Goal: Information Seeking & Learning: Learn about a topic

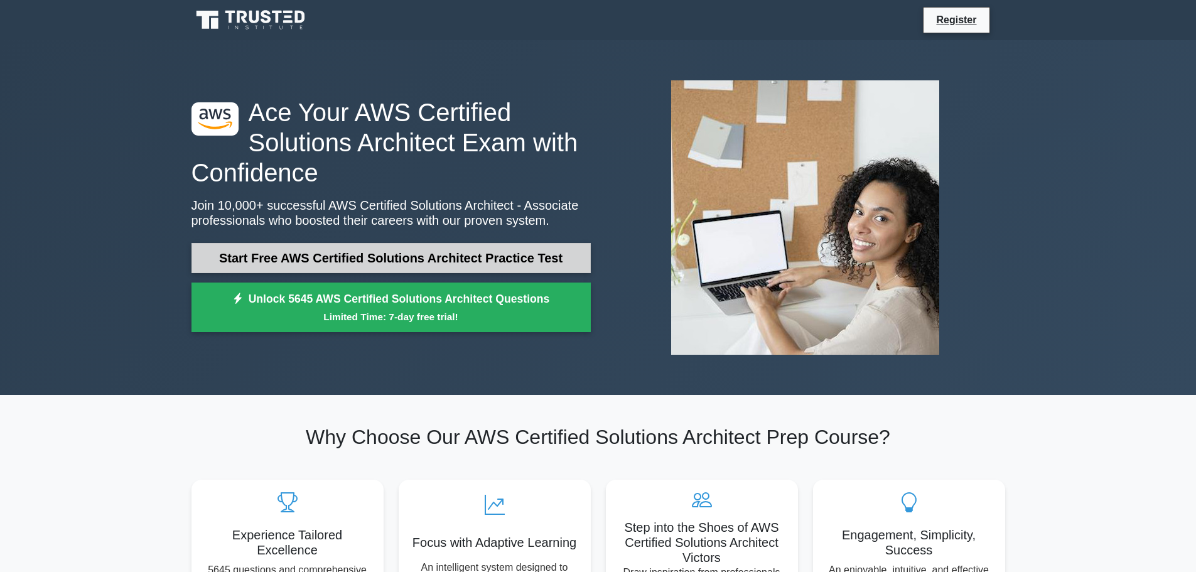
click at [227, 267] on link "Start Free AWS Certified Solutions Architect Practice Test" at bounding box center [391, 258] width 399 height 30
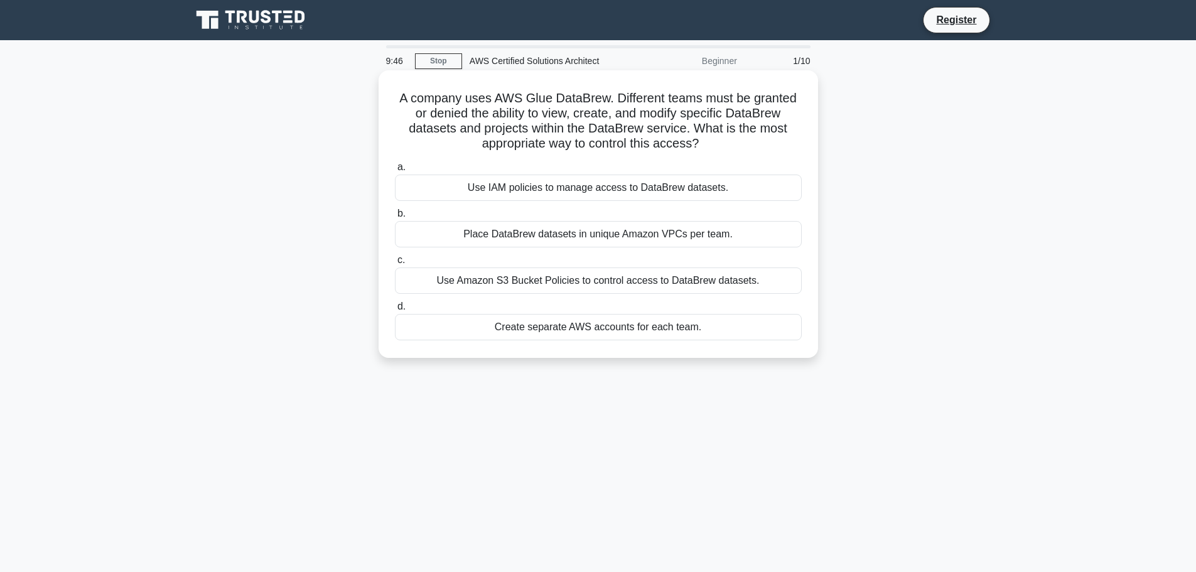
click at [671, 190] on div "Use IAM policies to manage access to DataBrew datasets." at bounding box center [598, 188] width 407 height 26
click at [395, 171] on input "a. Use IAM policies to manage access to DataBrew datasets." at bounding box center [395, 167] width 0 height 8
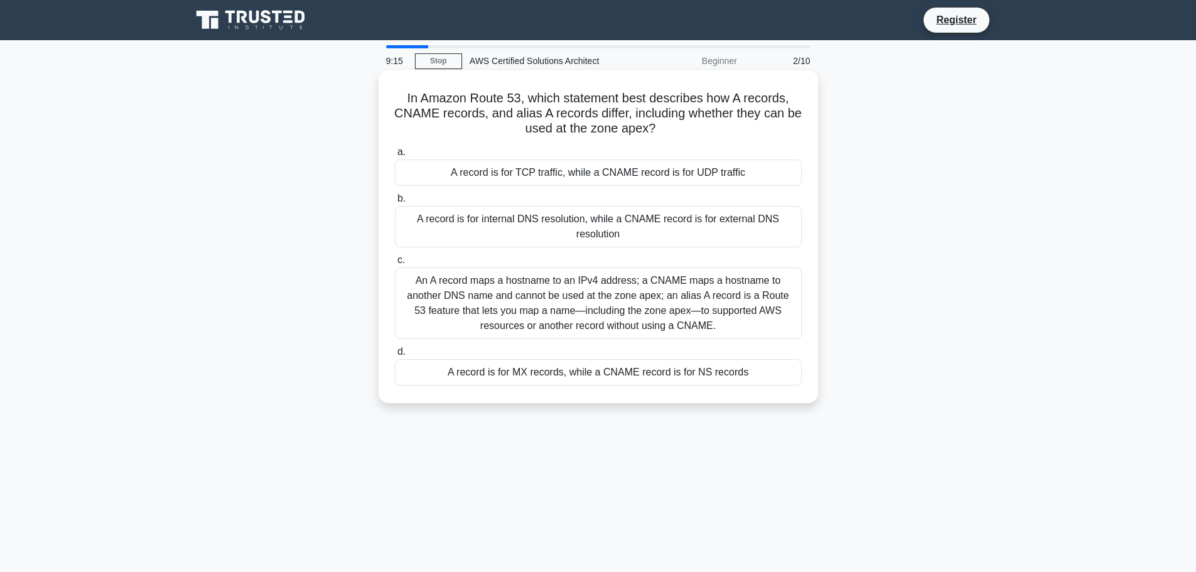
click at [667, 305] on div "An A record maps a hostname to an IPv4 address; a CNAME maps a hostname to anot…" at bounding box center [598, 303] width 407 height 72
click at [395, 264] on input "c. An A record maps a hostname to an IPv4 address; a CNAME maps a hostname to a…" at bounding box center [395, 260] width 0 height 8
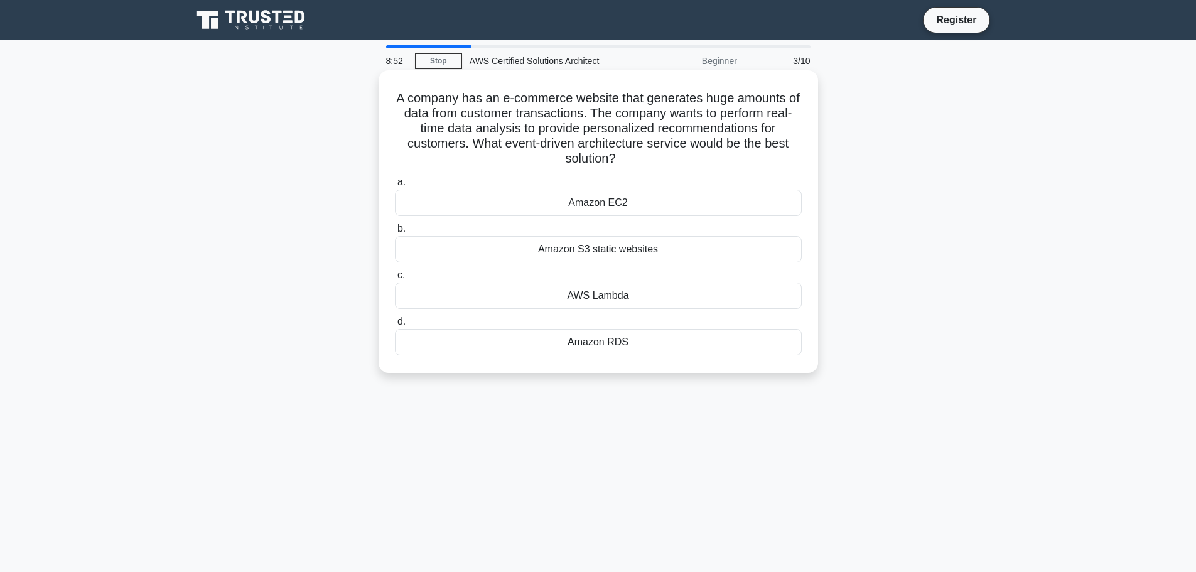
click at [662, 203] on div "Amazon EC2" at bounding box center [598, 203] width 407 height 26
click at [395, 186] on input "a. Amazon EC2" at bounding box center [395, 182] width 0 height 8
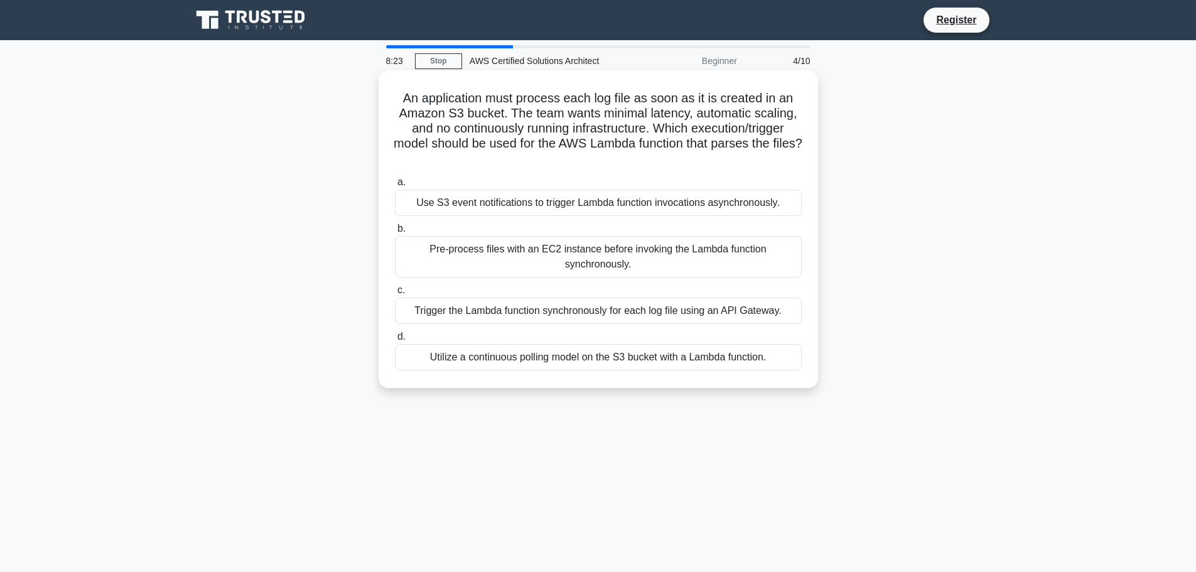
click at [766, 205] on div "Use S3 event notifications to trigger Lambda function invocations asynchronousl…" at bounding box center [598, 203] width 407 height 26
click at [395, 186] on input "a. Use S3 event notifications to trigger Lambda function invocations asynchrono…" at bounding box center [395, 182] width 0 height 8
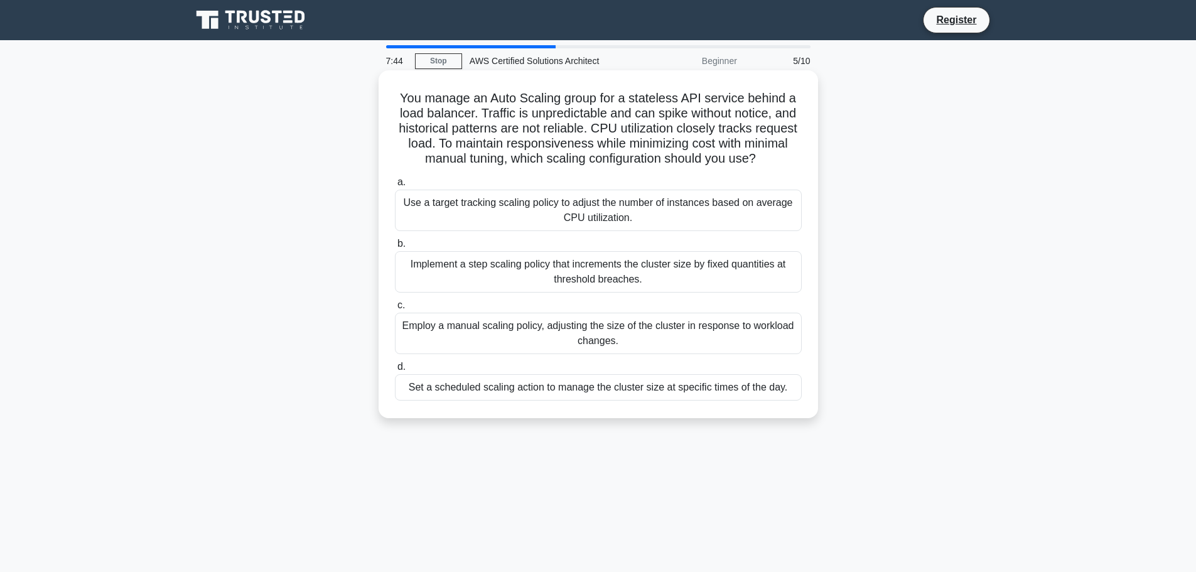
click at [625, 270] on div "Implement a step scaling policy that increments the cluster size by fixed quant…" at bounding box center [598, 271] width 407 height 41
click at [395, 248] on input "b. Implement a step scaling policy that increments the cluster size by fixed qu…" at bounding box center [395, 244] width 0 height 8
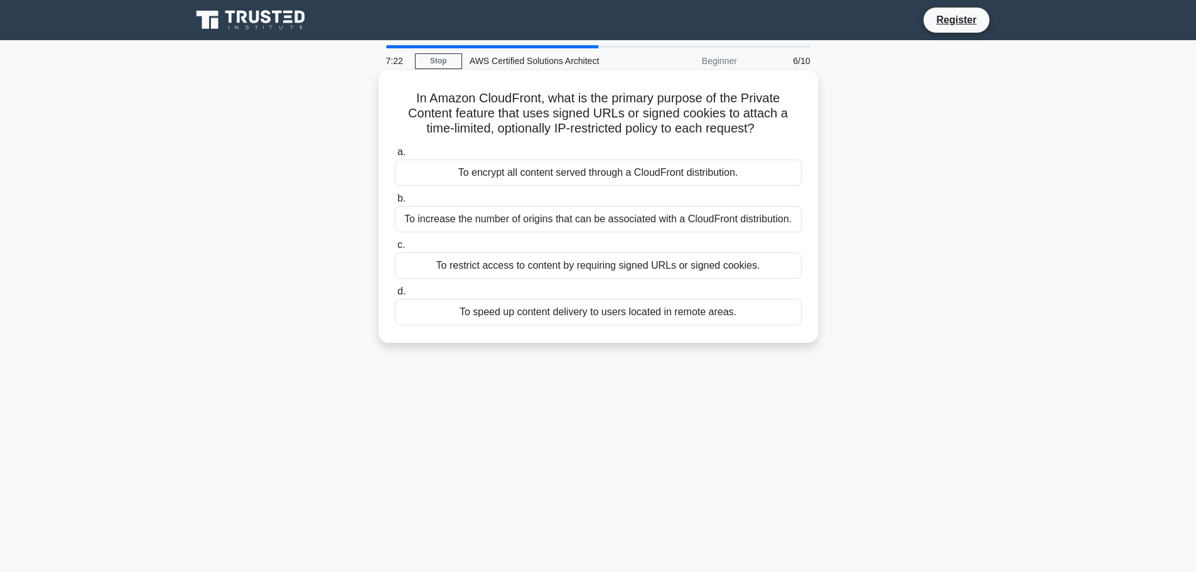
click at [566, 264] on div "To restrict access to content by requiring signed URLs or signed cookies." at bounding box center [598, 265] width 407 height 26
click at [395, 249] on input "c. To restrict access to content by requiring signed URLs or signed cookies." at bounding box center [395, 245] width 0 height 8
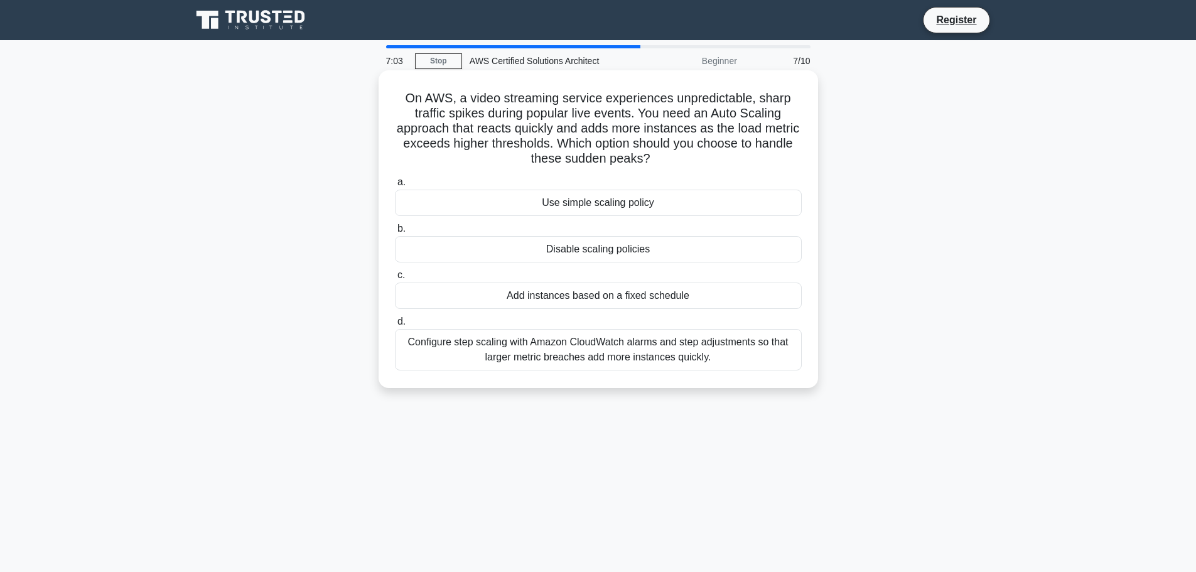
click at [593, 341] on div "Configure step scaling with Amazon CloudWatch alarms and step adjustments so th…" at bounding box center [598, 349] width 407 height 41
click at [395, 326] on input "d. Configure step scaling with Amazon CloudWatch alarms and step adjustments so…" at bounding box center [395, 322] width 0 height 8
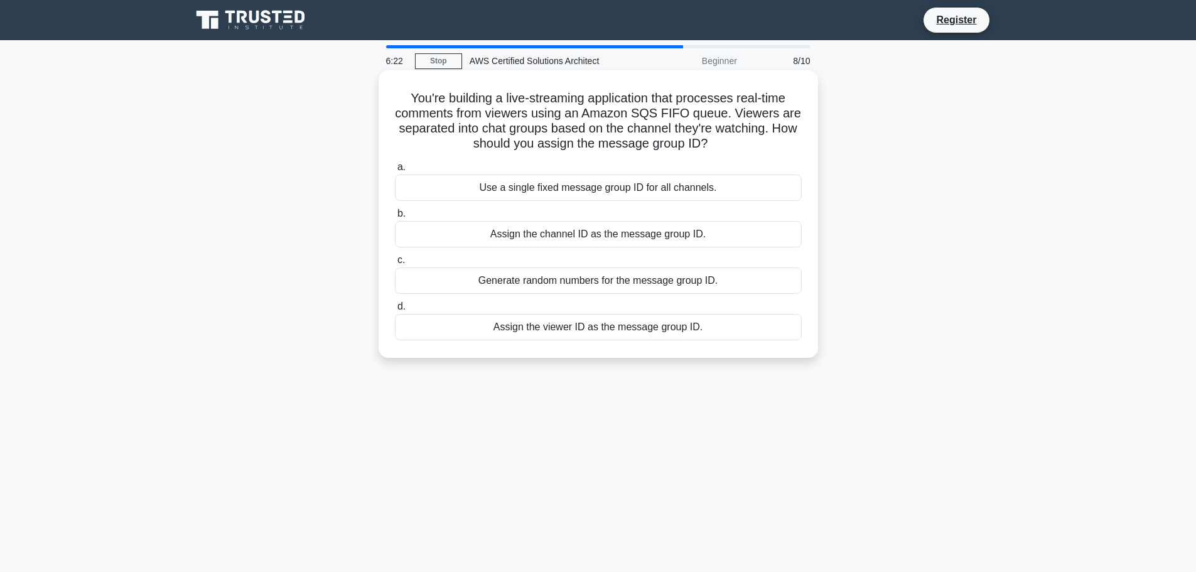
click at [577, 239] on div "Assign the channel ID as the message group ID." at bounding box center [598, 234] width 407 height 26
click at [395, 218] on input "b. Assign the channel ID as the message group ID." at bounding box center [395, 214] width 0 height 8
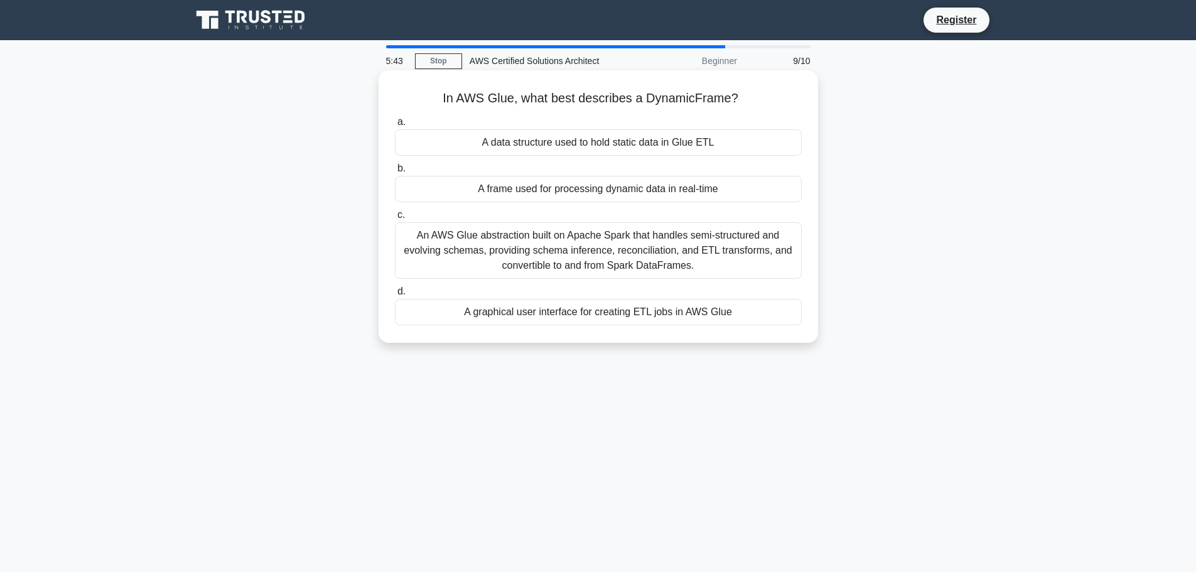
click at [559, 148] on div "A data structure used to hold static data in Glue ETL" at bounding box center [598, 142] width 407 height 26
click at [395, 126] on input "a. A data structure used to hold static data in Glue ETL" at bounding box center [395, 122] width 0 height 8
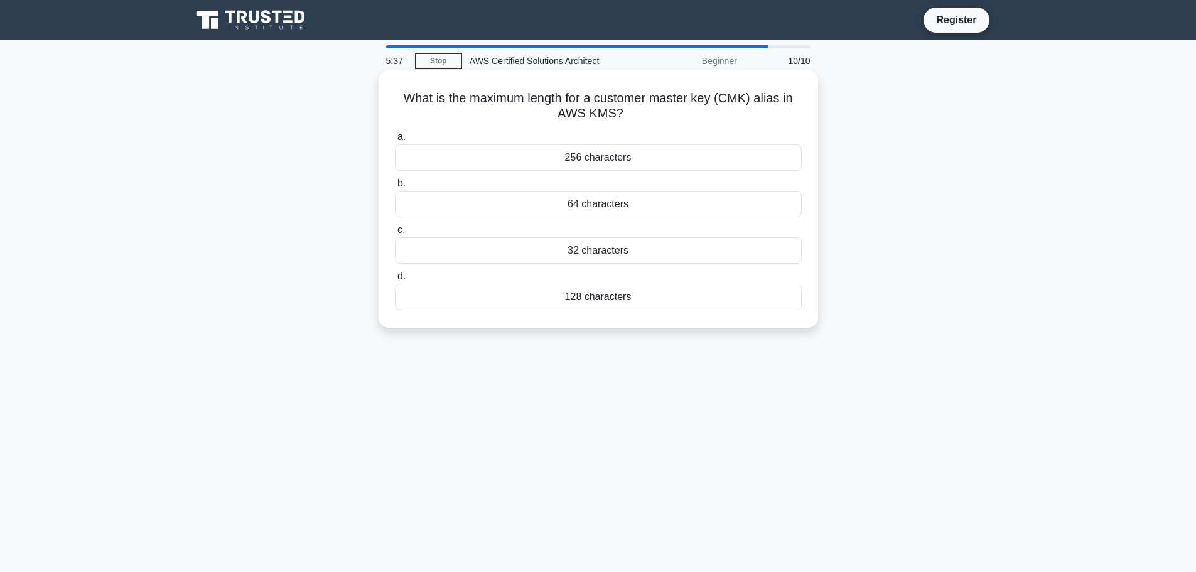
click at [595, 159] on div "256 characters" at bounding box center [598, 157] width 407 height 26
click at [395, 141] on input "a. 256 characters" at bounding box center [395, 137] width 0 height 8
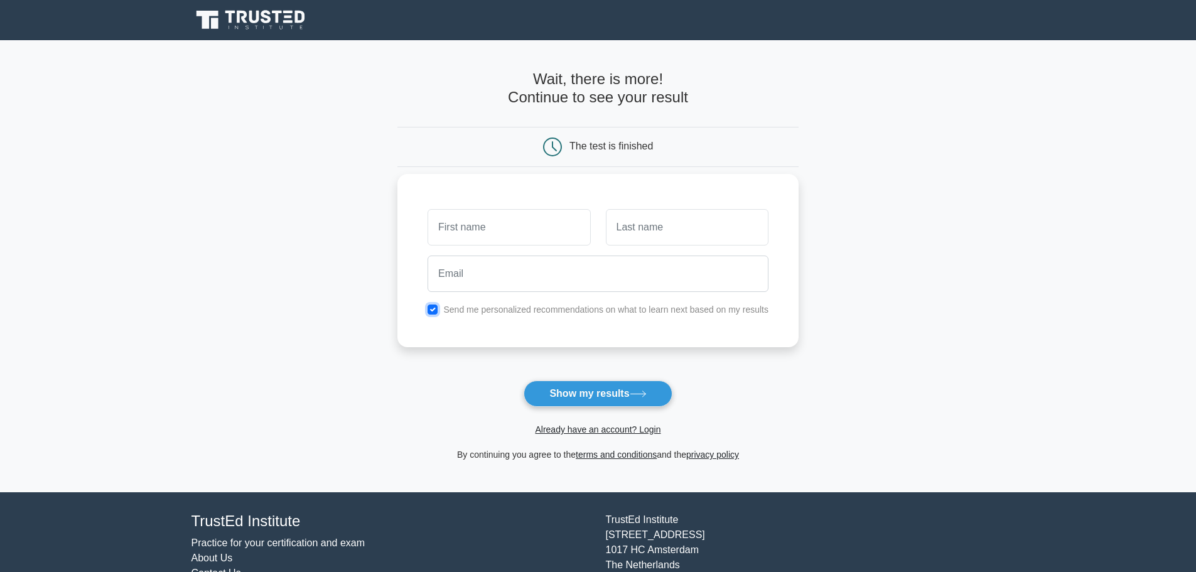
click at [435, 310] on input "checkbox" at bounding box center [433, 310] width 10 height 10
checkbox input "false"
click at [620, 391] on button "Show my results" at bounding box center [598, 394] width 148 height 26
click at [844, 296] on main "Wait, there is more! Continue to see your result The test is finished and the" at bounding box center [598, 266] width 1196 height 452
click at [507, 230] on input "text" at bounding box center [509, 227] width 163 height 36
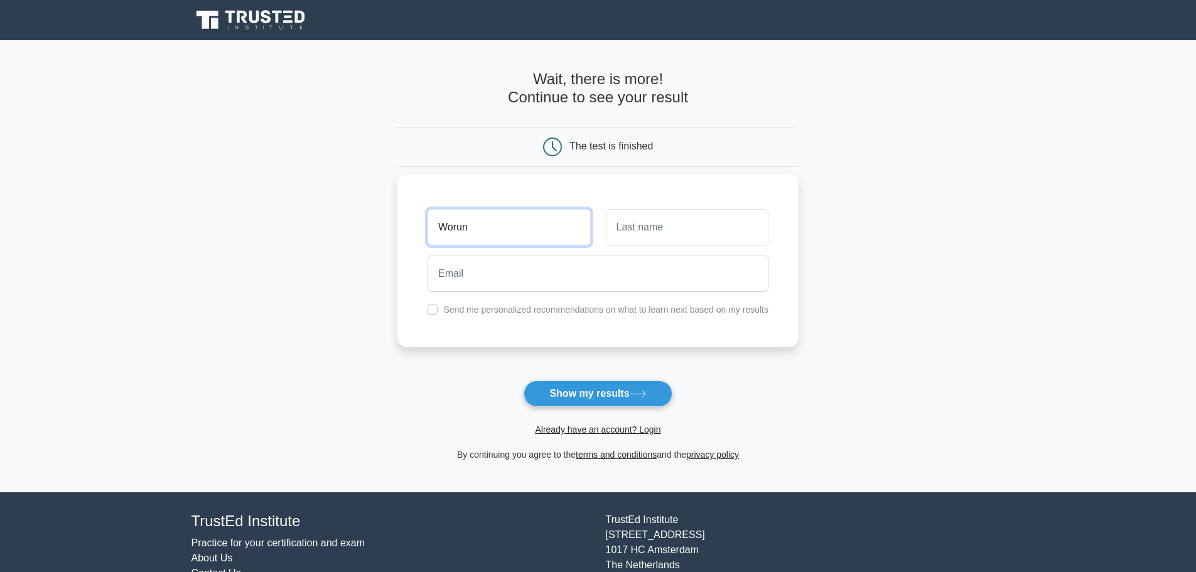
type input "Worun"
type input "Sukhtipyaroge"
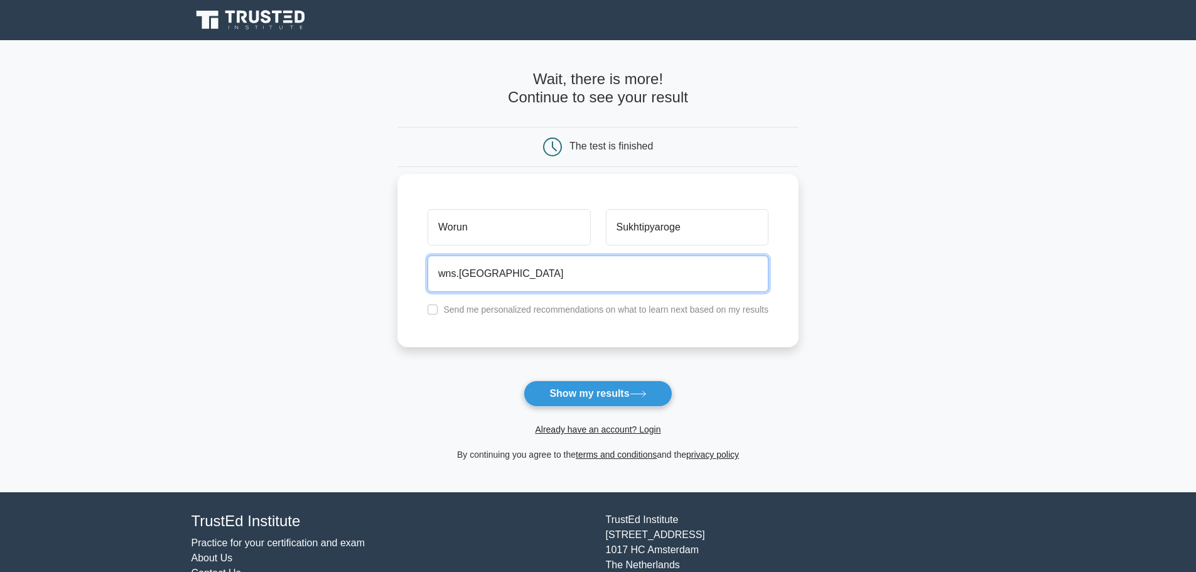
type input "wns.thailand@gmail.com"
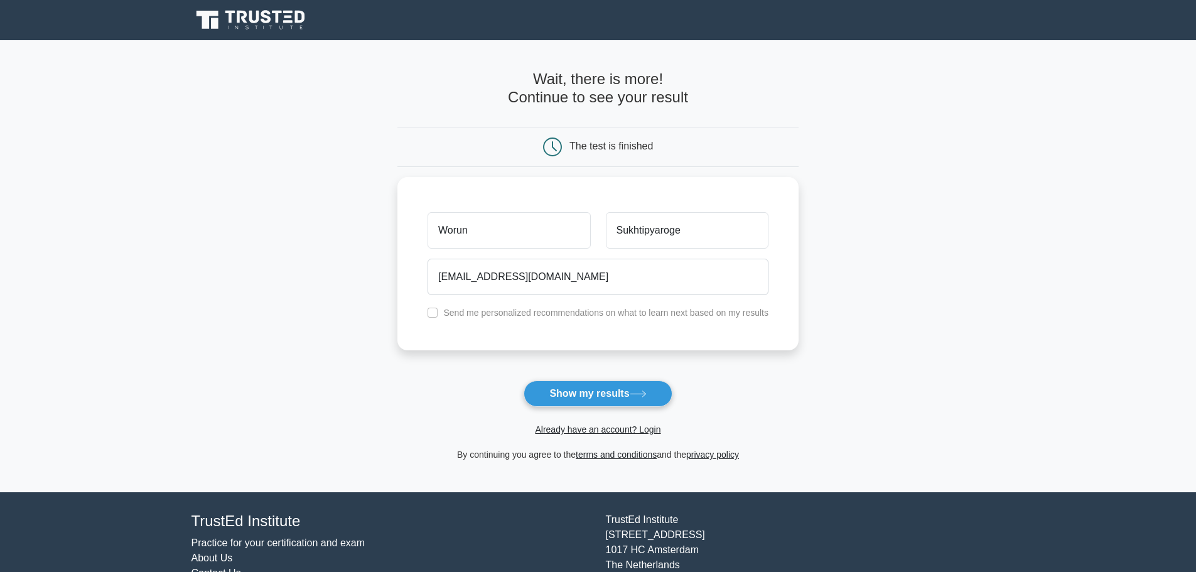
click at [914, 318] on main "Wait, there is more! Continue to see your result The test is finished Worun" at bounding box center [598, 266] width 1196 height 452
click at [595, 388] on button "Show my results" at bounding box center [598, 394] width 148 height 26
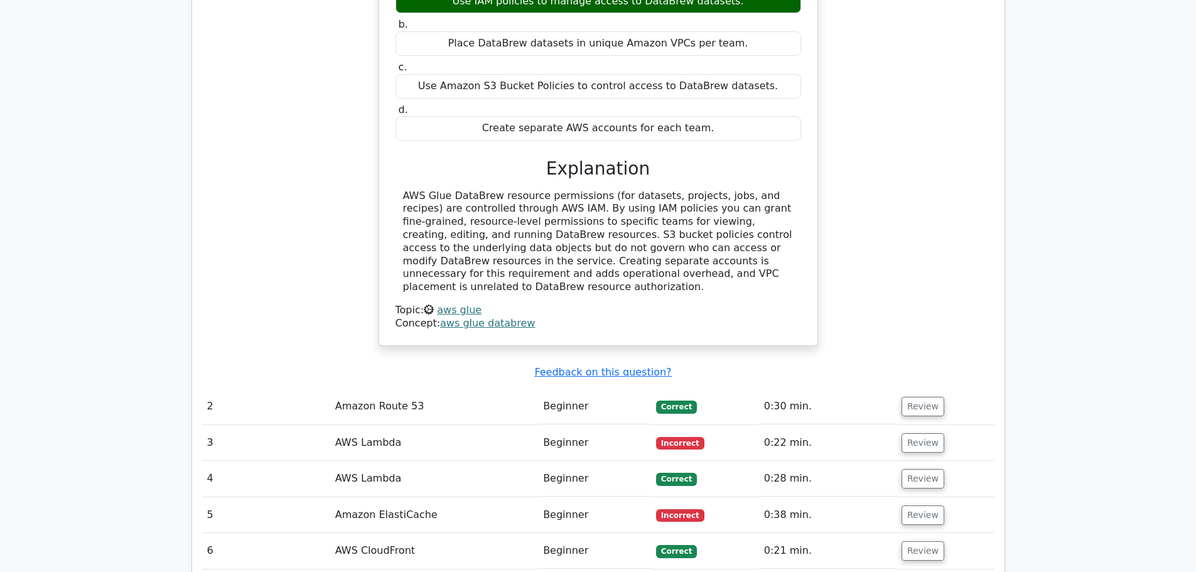
scroll to position [1507, 0]
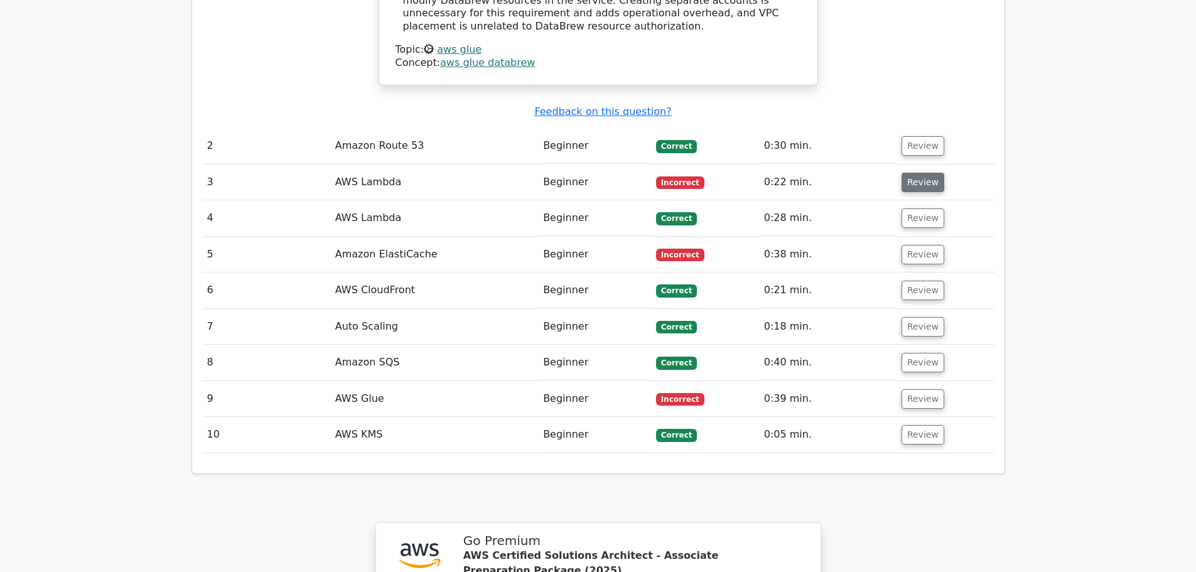
click at [917, 173] on button "Review" at bounding box center [923, 182] width 43 height 19
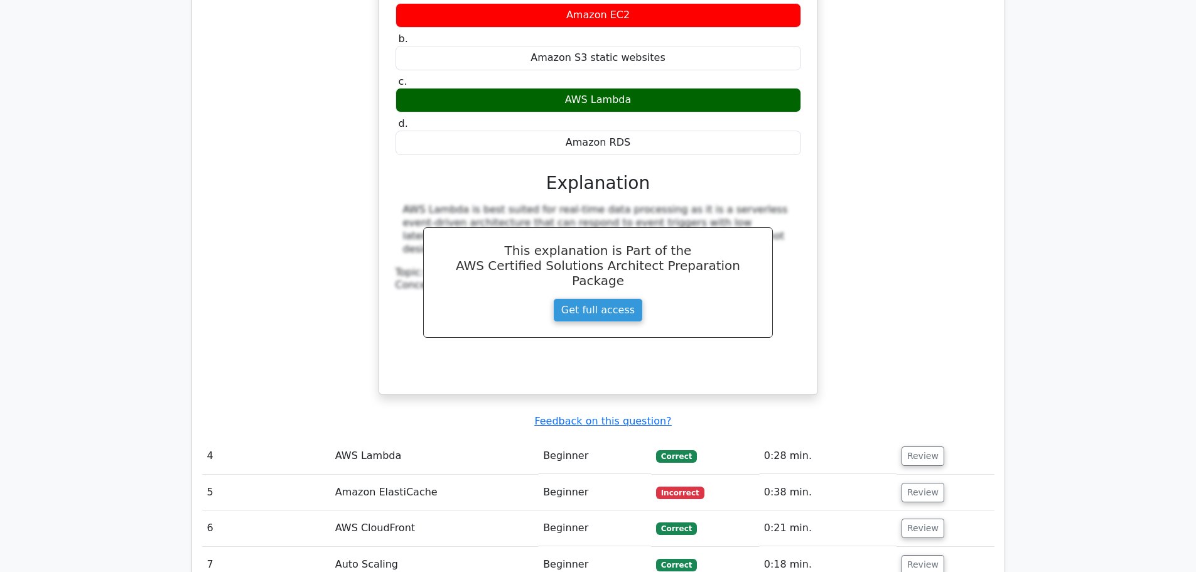
scroll to position [2135, 0]
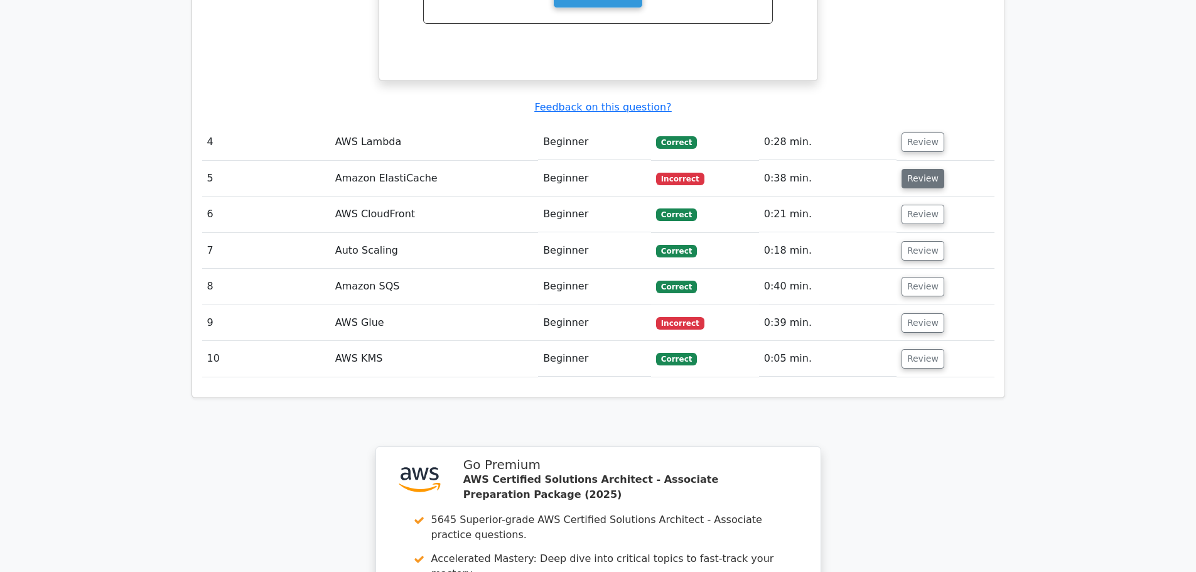
click at [922, 169] on button "Review" at bounding box center [923, 178] width 43 height 19
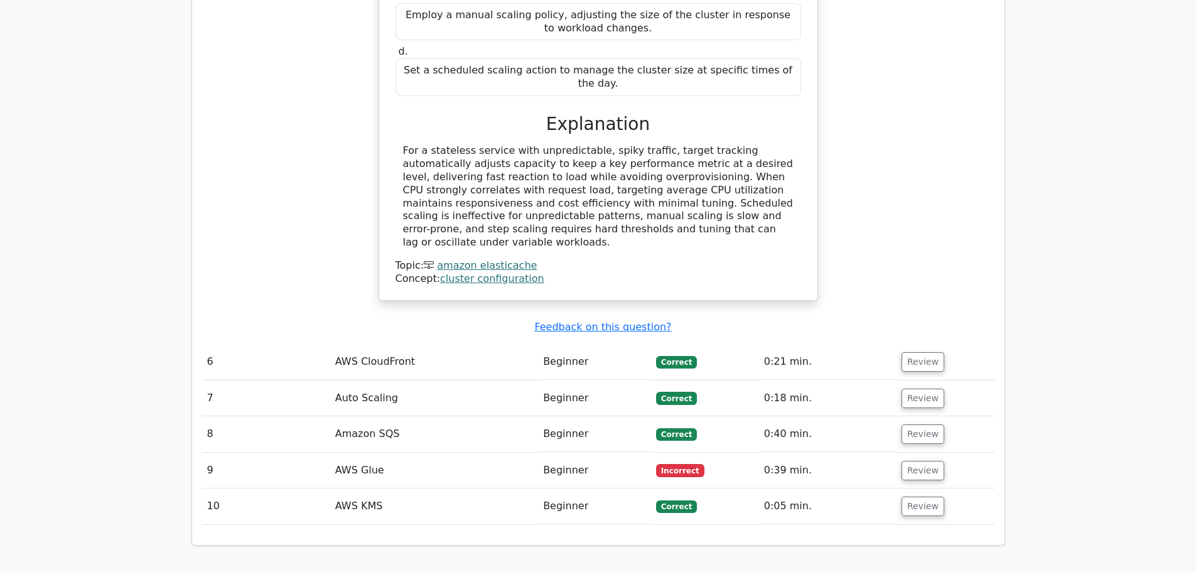
scroll to position [2574, 0]
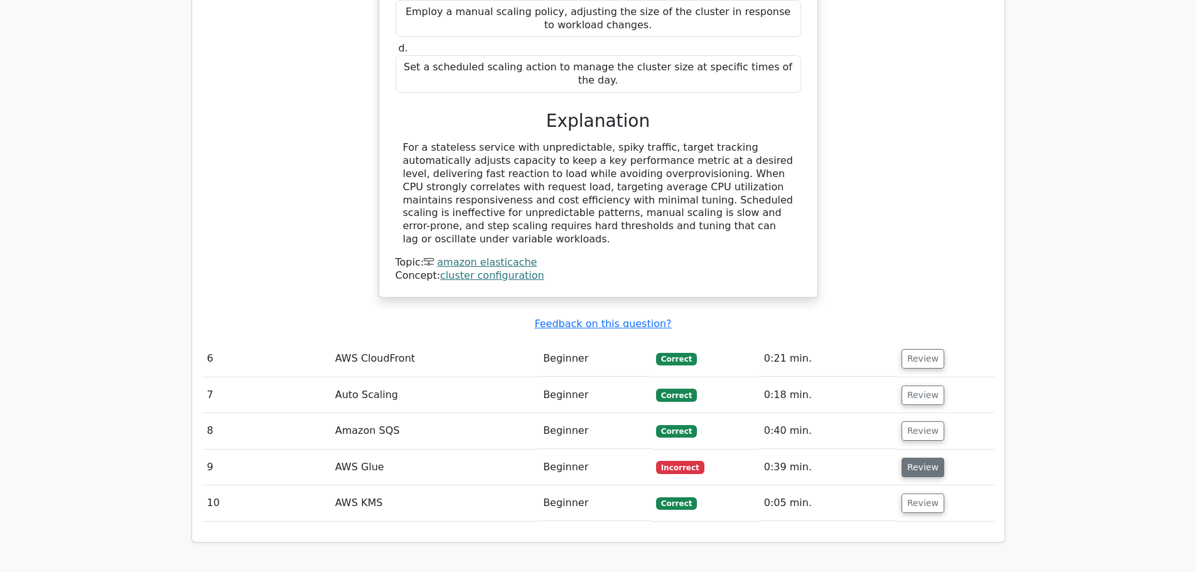
click at [920, 458] on button "Review" at bounding box center [923, 467] width 43 height 19
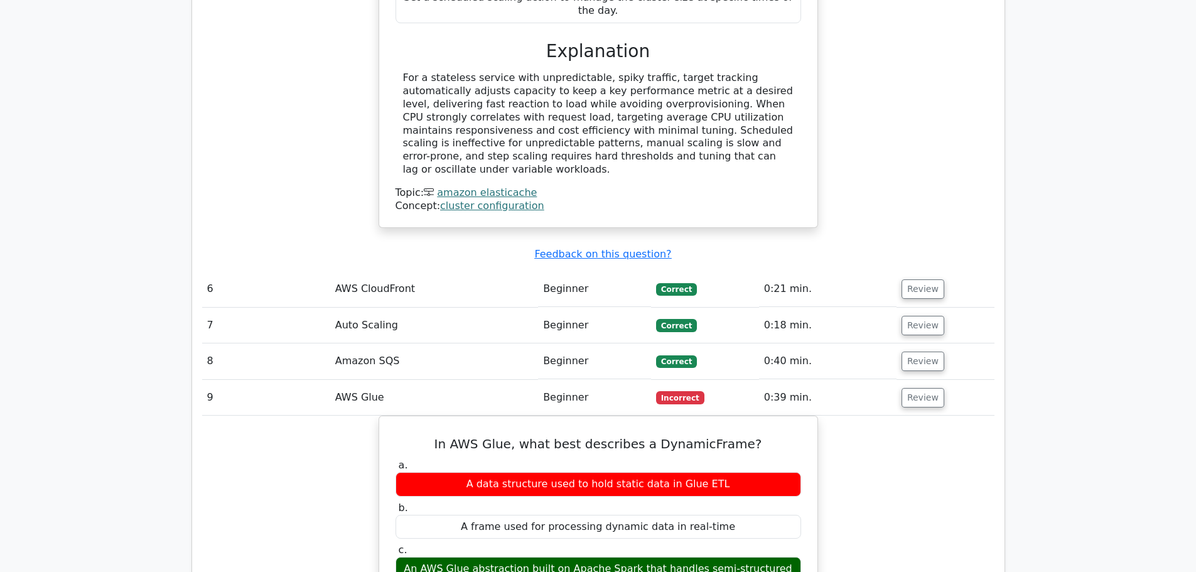
scroll to position [2637, 0]
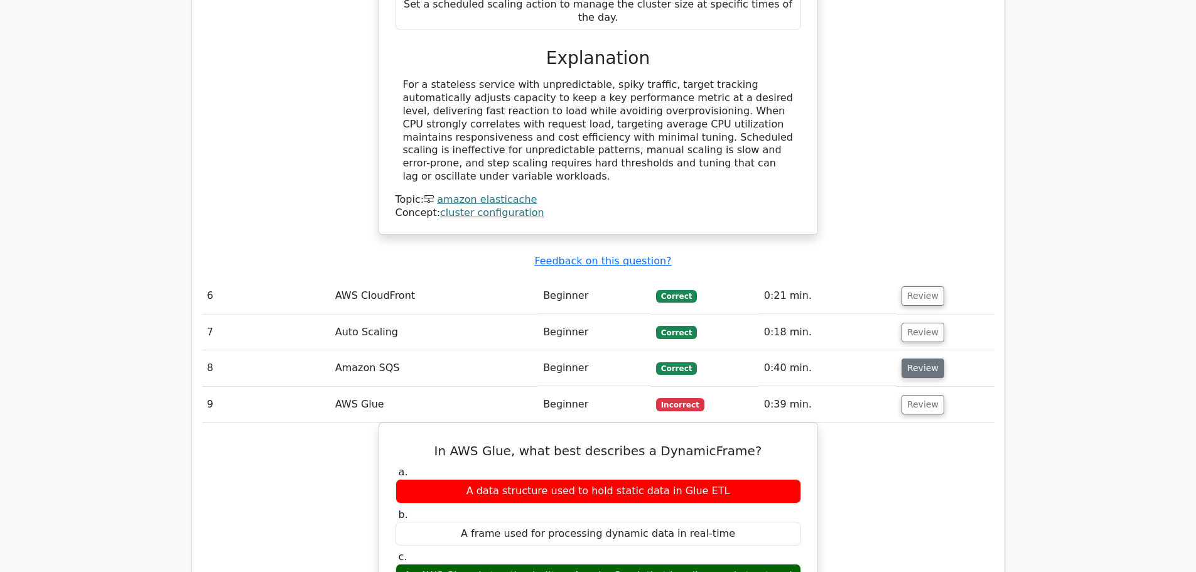
click at [910, 359] on button "Review" at bounding box center [923, 368] width 43 height 19
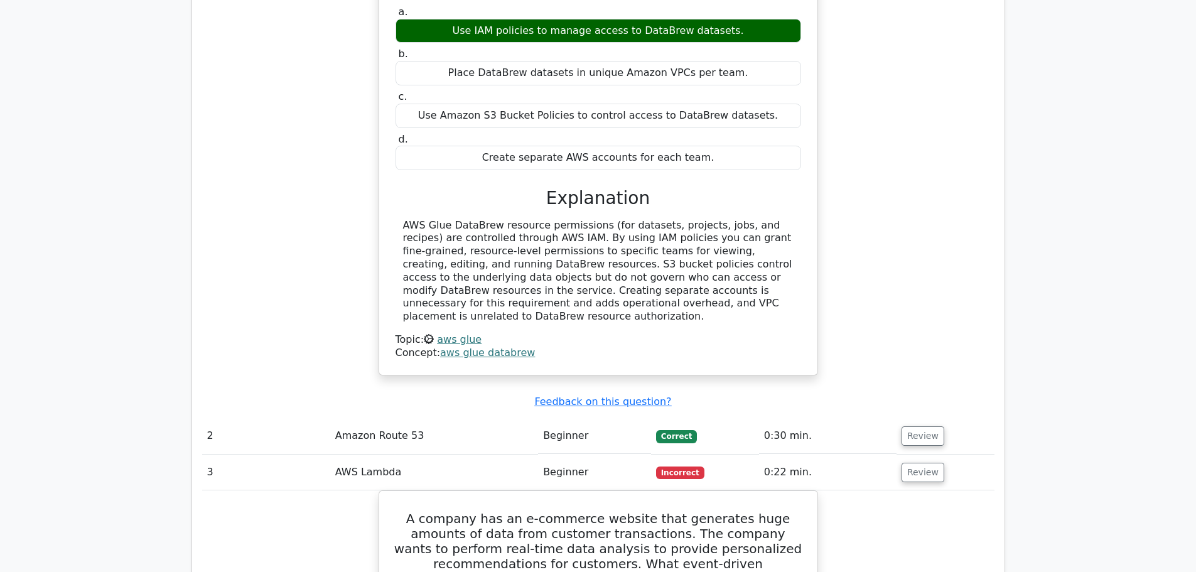
scroll to position [1032, 0]
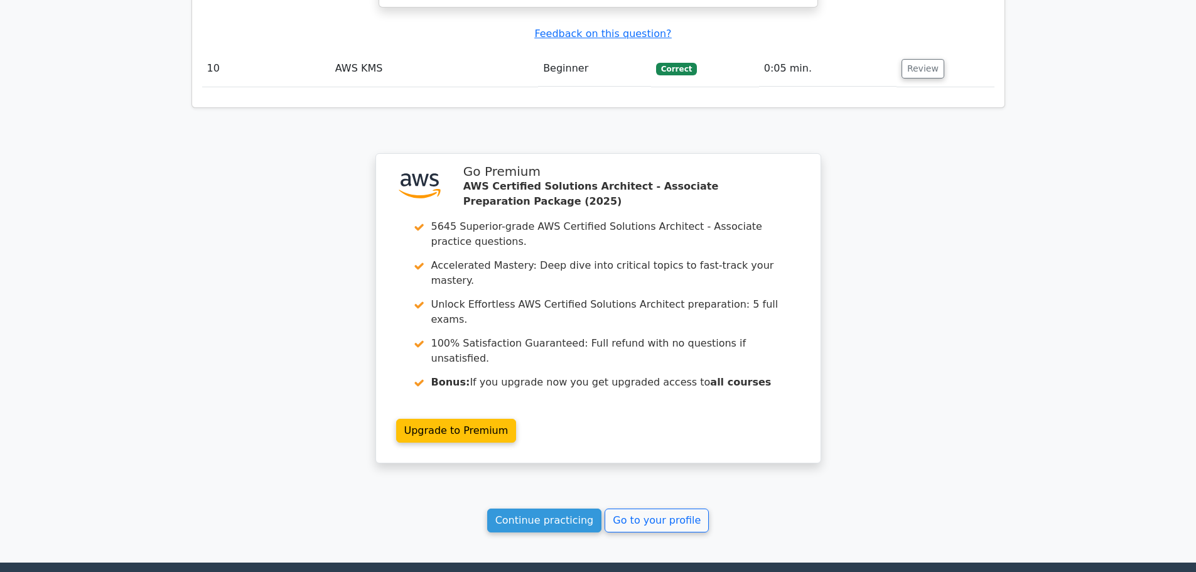
scroll to position [3983, 0]
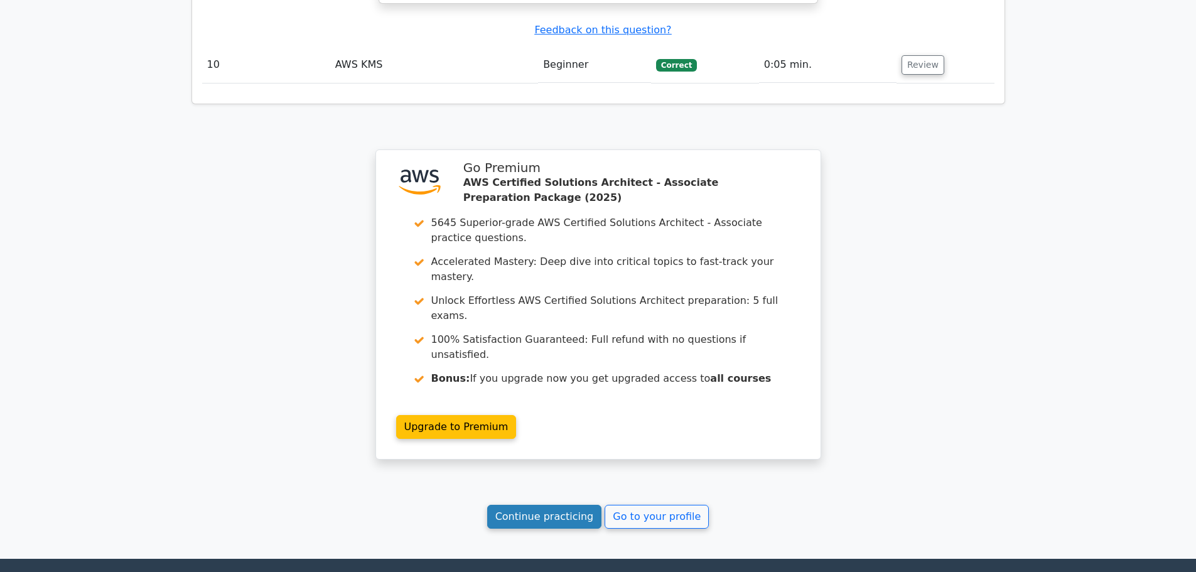
click at [566, 505] on link "Continue practicing" at bounding box center [544, 517] width 115 height 24
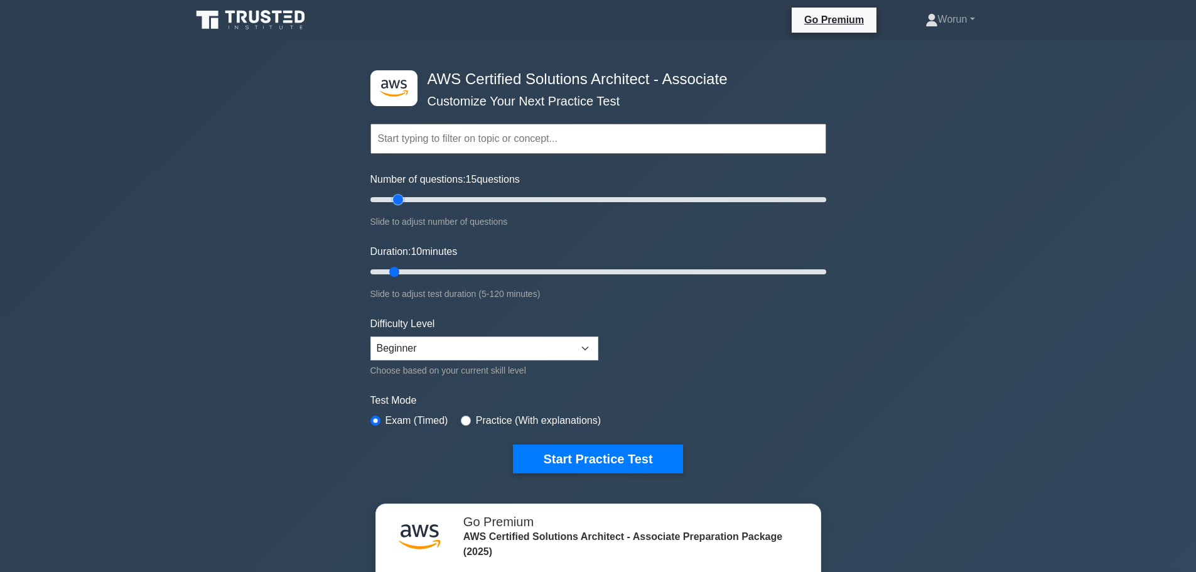
drag, startPoint x: 389, startPoint y: 200, endPoint x: 399, endPoint y: 202, distance: 10.4
type input "15"
click at [399, 202] on input "Number of questions: 15 questions" at bounding box center [598, 199] width 456 height 15
drag, startPoint x: 396, startPoint y: 269, endPoint x: 408, endPoint y: 269, distance: 11.9
type input "15"
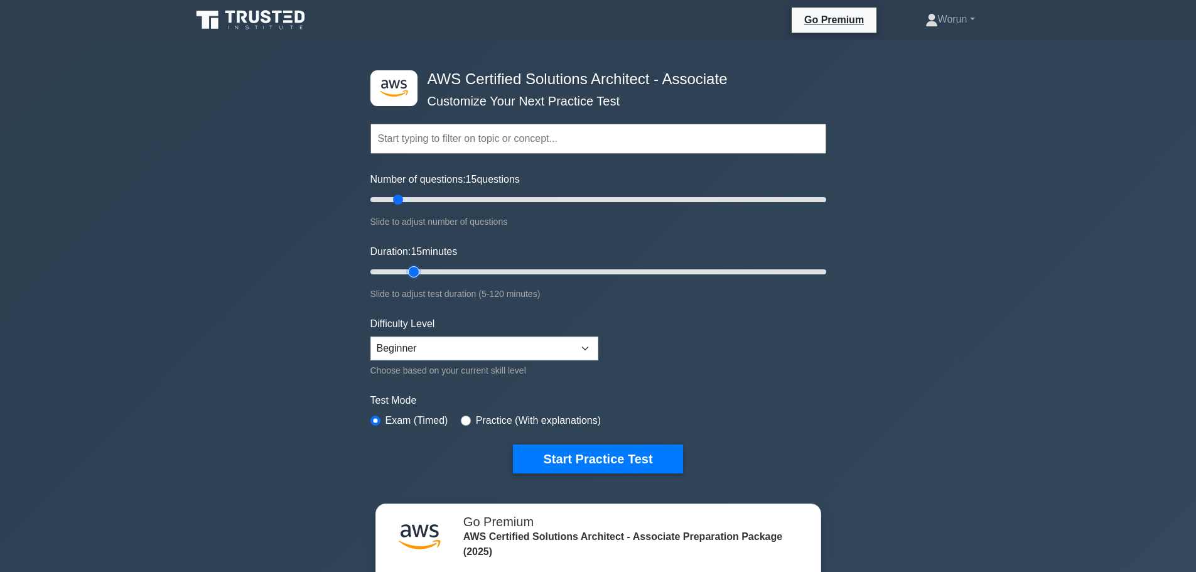
click at [408, 269] on input "Duration: 15 minutes" at bounding box center [598, 271] width 456 height 15
click at [648, 333] on form "Topics Amazon EC2 Amazon S3 Amazon VPC AWS Identity and Access Management (IAM)…" at bounding box center [598, 279] width 456 height 388
click at [626, 455] on button "Start Practice Test" at bounding box center [598, 459] width 170 height 29
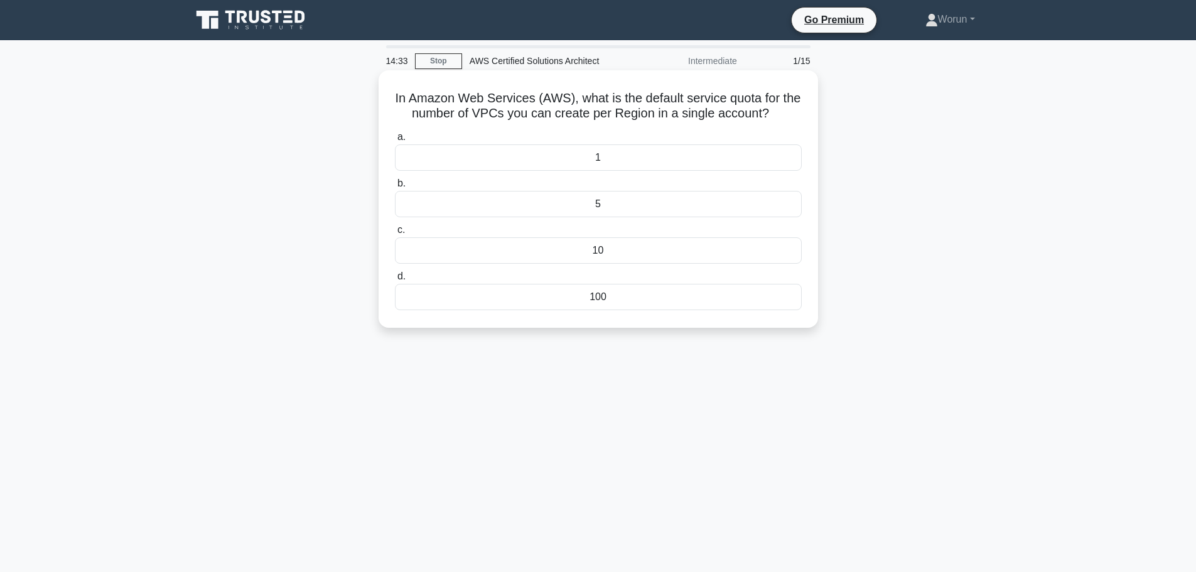
click at [603, 205] on div "5" at bounding box center [598, 204] width 407 height 26
click at [395, 188] on input "b. 5" at bounding box center [395, 184] width 0 height 8
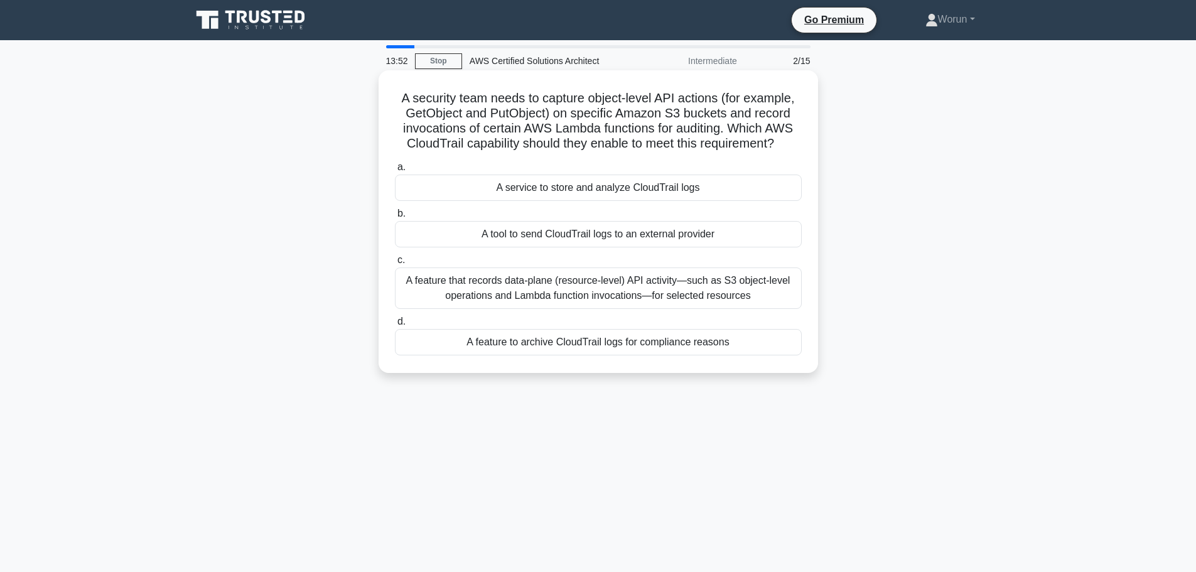
click at [545, 291] on div "A feature that records data-plane (resource-level) API activity—such as S3 obje…" at bounding box center [598, 287] width 407 height 41
click at [395, 264] on input "c. A feature that records data-plane (resource-level) API activity—such as S3 o…" at bounding box center [395, 260] width 0 height 8
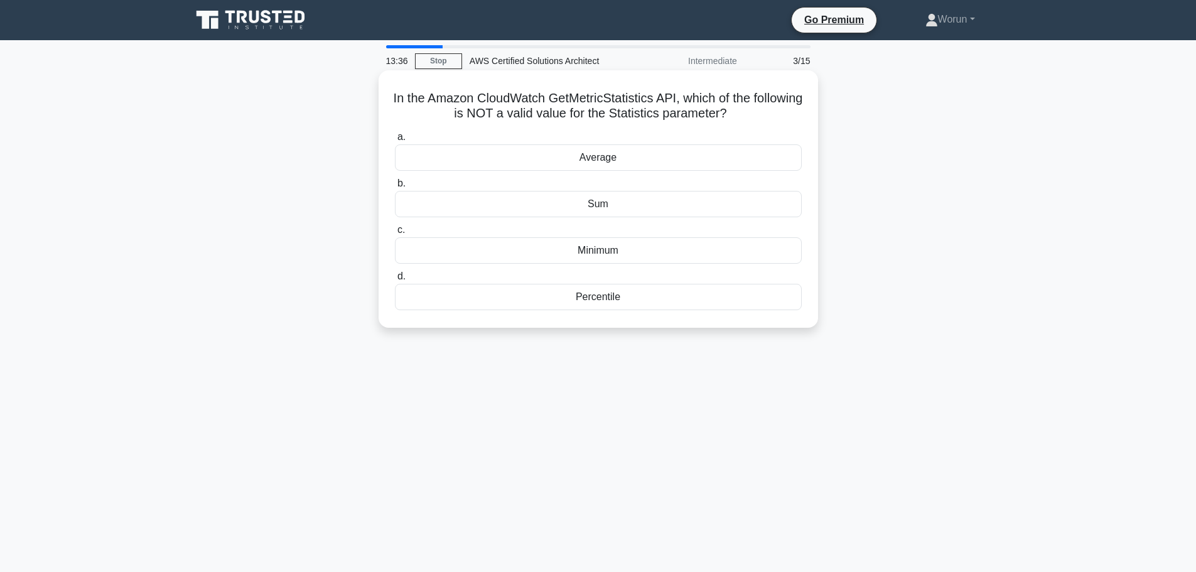
click at [618, 196] on div "Sum" at bounding box center [598, 204] width 407 height 26
click at [395, 188] on input "b. Sum" at bounding box center [395, 184] width 0 height 8
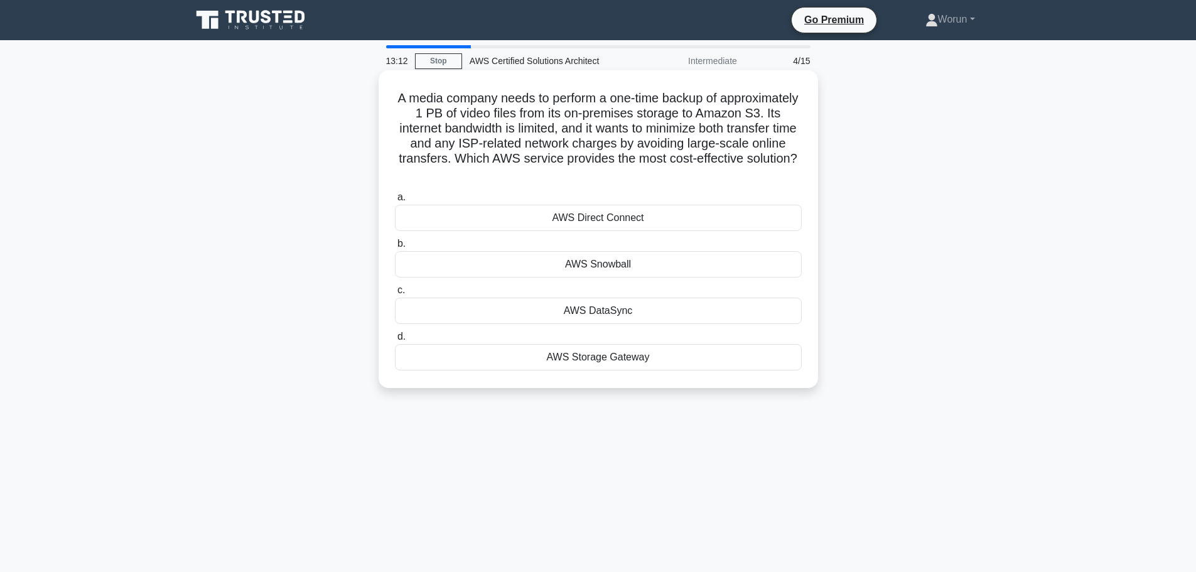
click at [590, 267] on div "AWS Snowball" at bounding box center [598, 264] width 407 height 26
click at [395, 248] on input "b. AWS Snowball" at bounding box center [395, 244] width 0 height 8
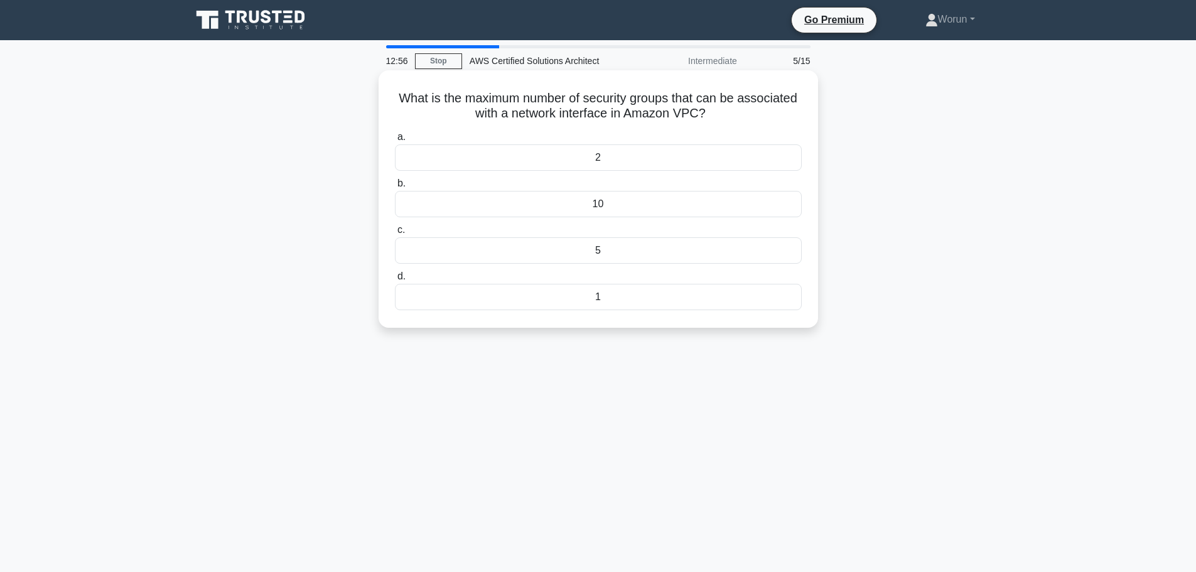
click at [605, 253] on div "5" at bounding box center [598, 250] width 407 height 26
click at [395, 234] on input "c. 5" at bounding box center [395, 230] width 0 height 8
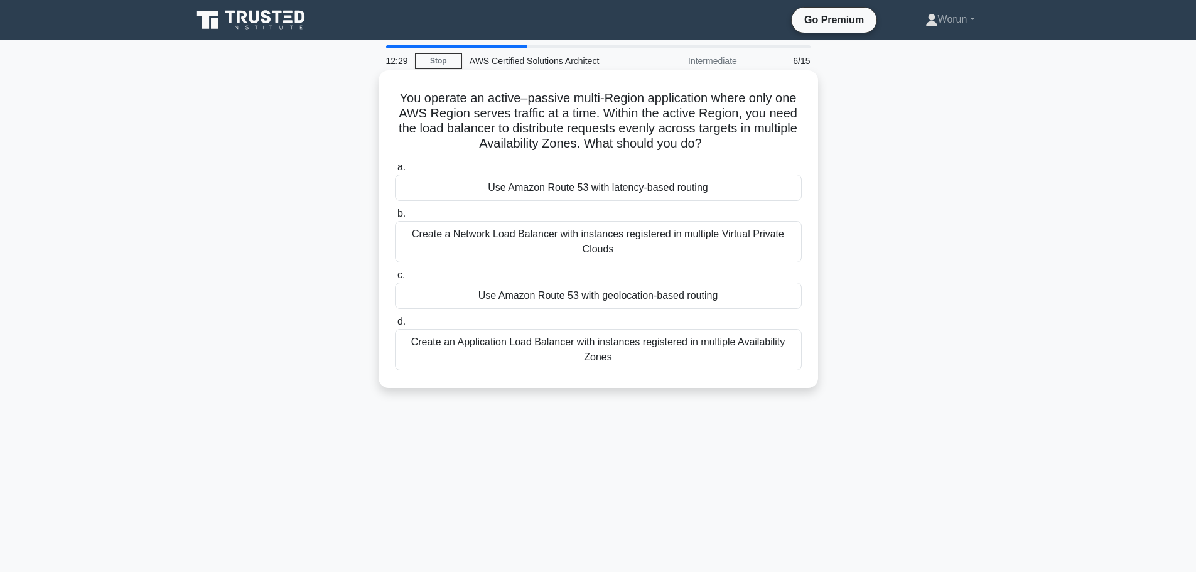
click at [627, 360] on div "Create an Application Load Balancer with instances registered in multiple Avail…" at bounding box center [598, 349] width 407 height 41
click at [395, 326] on input "d. Create an Application Load Balancer with instances registered in multiple Av…" at bounding box center [395, 322] width 0 height 8
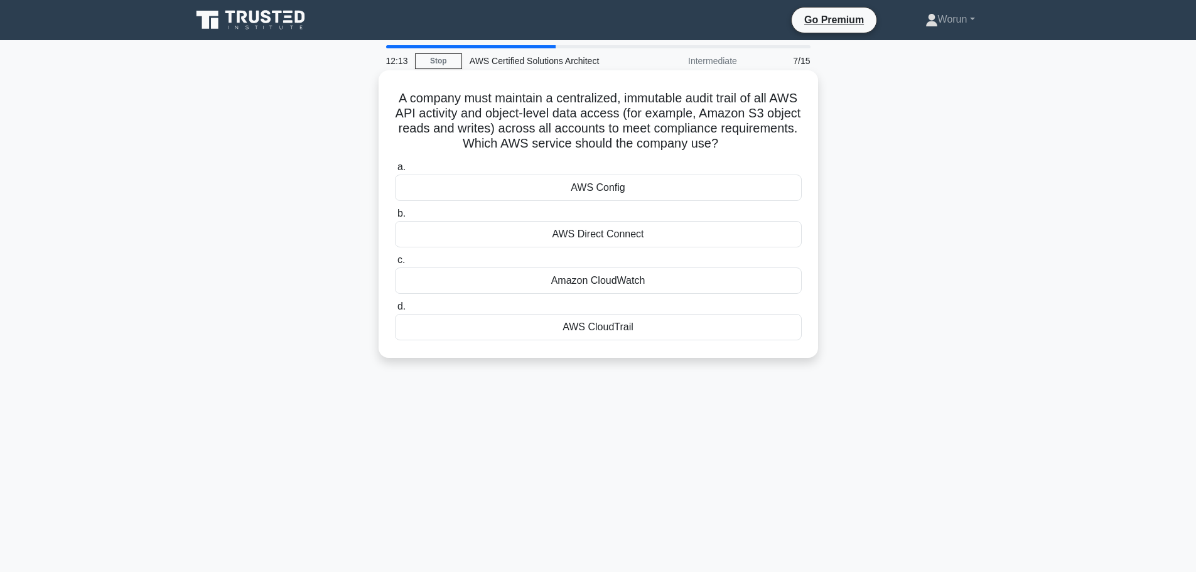
click at [594, 332] on div "AWS CloudTrail" at bounding box center [598, 327] width 407 height 26
click at [395, 311] on input "d. AWS CloudTrail" at bounding box center [395, 307] width 0 height 8
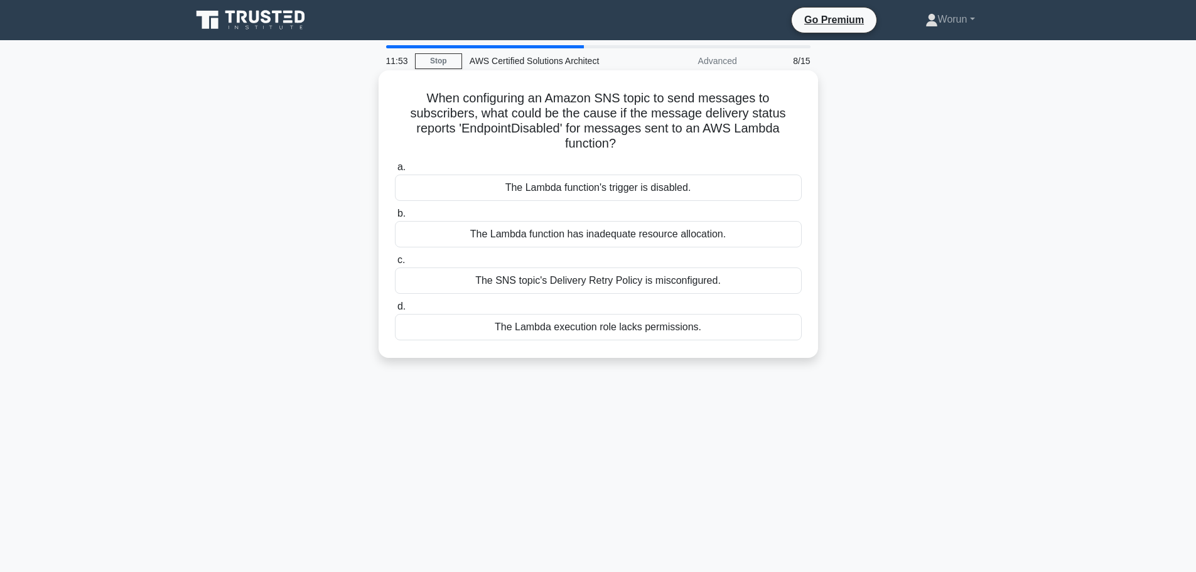
click at [610, 193] on div "The Lambda function's trigger is disabled." at bounding box center [598, 188] width 407 height 26
click at [395, 171] on input "a. The Lambda function's trigger is disabled." at bounding box center [395, 167] width 0 height 8
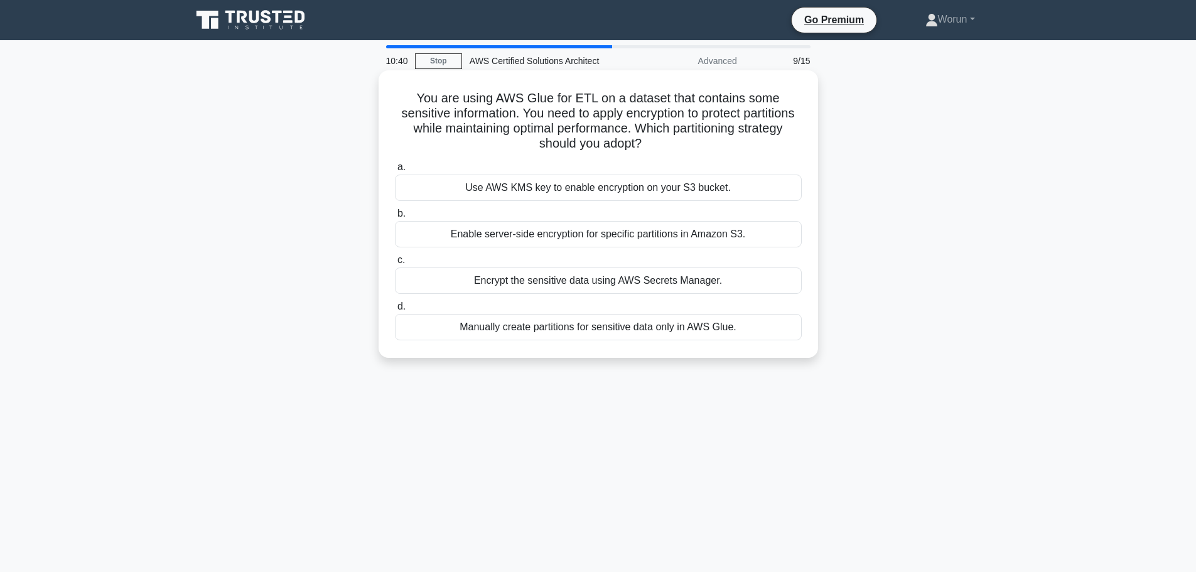
click at [624, 230] on div "Enable server-side encryption for specific partitions in Amazon S3." at bounding box center [598, 234] width 407 height 26
click at [395, 218] on input "b. Enable server-side encryption for specific partitions in Amazon S3." at bounding box center [395, 214] width 0 height 8
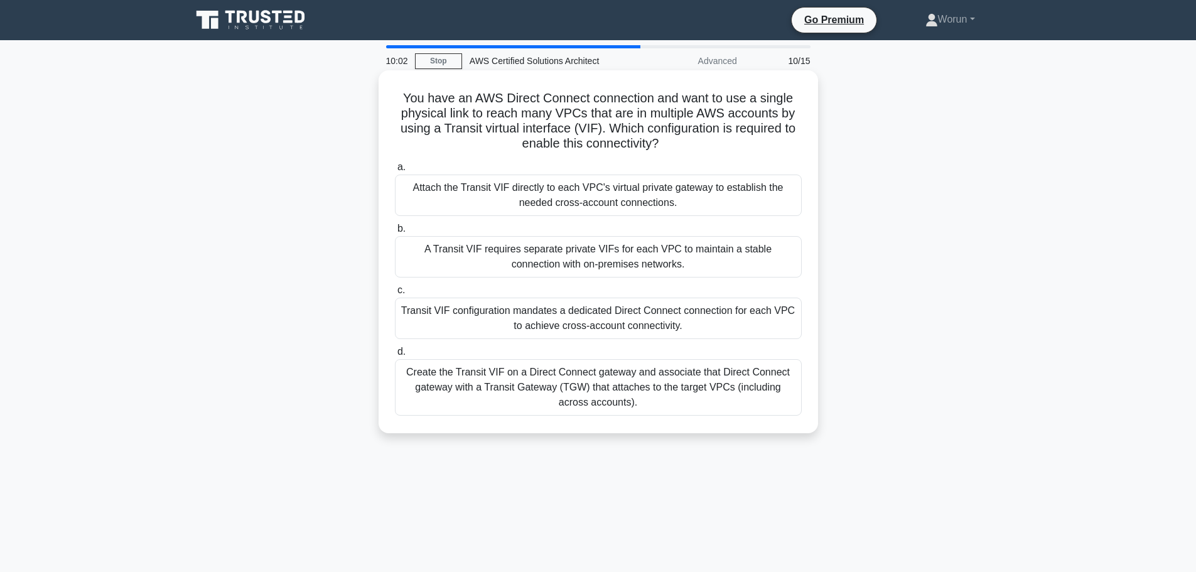
click at [700, 391] on div "Create the Transit VIF on a Direct Connect gateway and associate that Direct Co…" at bounding box center [598, 387] width 407 height 57
click at [395, 356] on input "d. Create the Transit VIF on a Direct Connect gateway and associate that Direct…" at bounding box center [395, 352] width 0 height 8
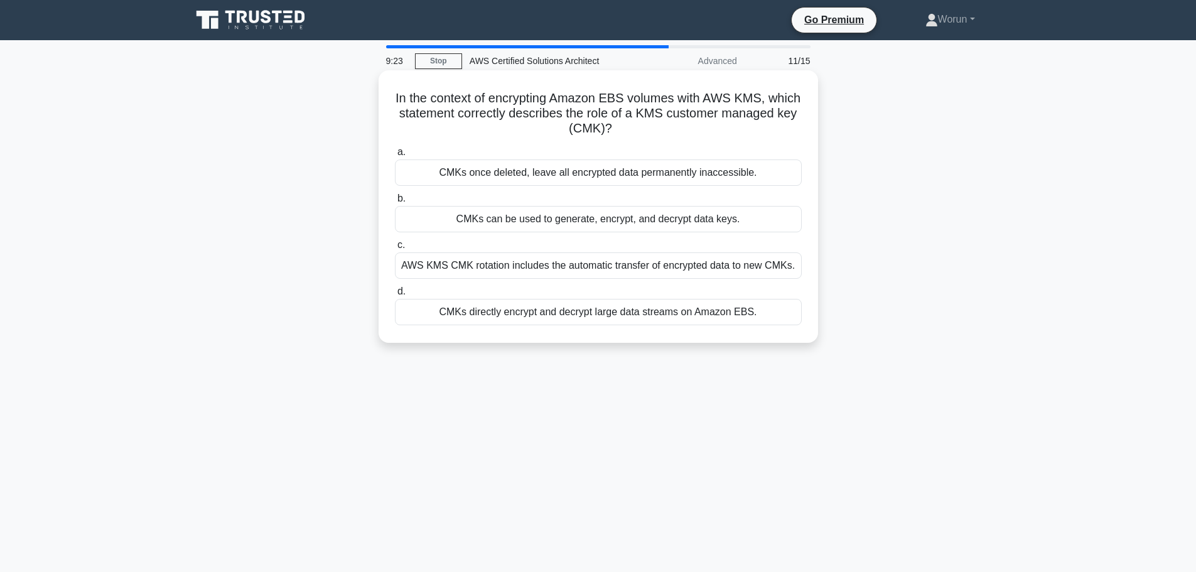
click at [500, 171] on div "CMKs once deleted, leave all encrypted data permanently inaccessible." at bounding box center [598, 172] width 407 height 26
click at [395, 156] on input "a. CMKs once deleted, leave all encrypted data permanently inaccessible." at bounding box center [395, 152] width 0 height 8
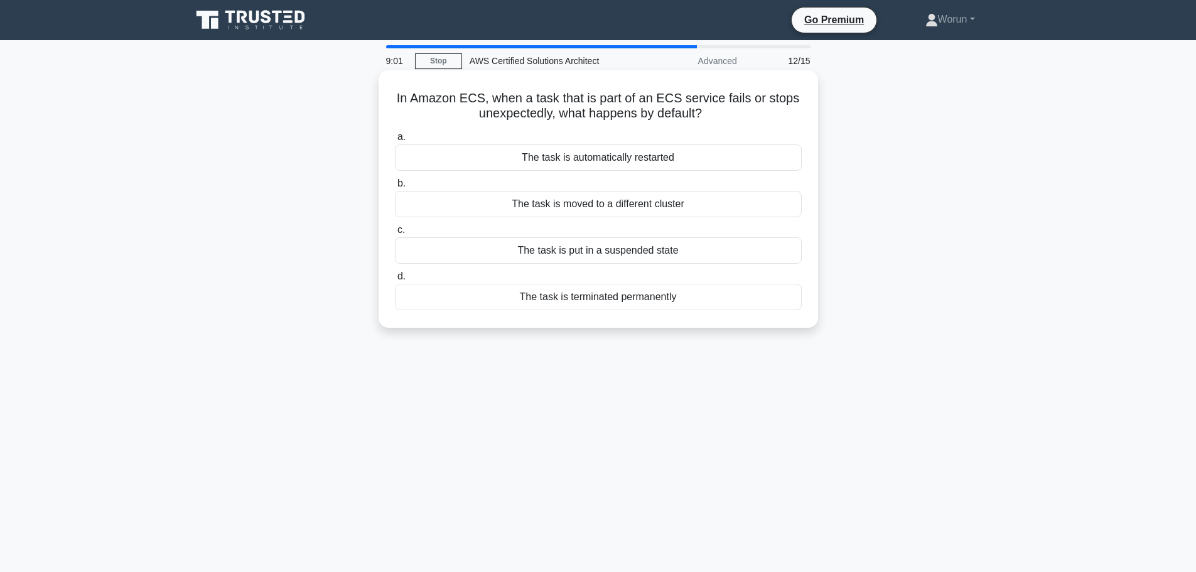
click at [587, 298] on div "The task is terminated permanently" at bounding box center [598, 297] width 407 height 26
click at [395, 281] on input "d. The task is terminated permanently" at bounding box center [395, 277] width 0 height 8
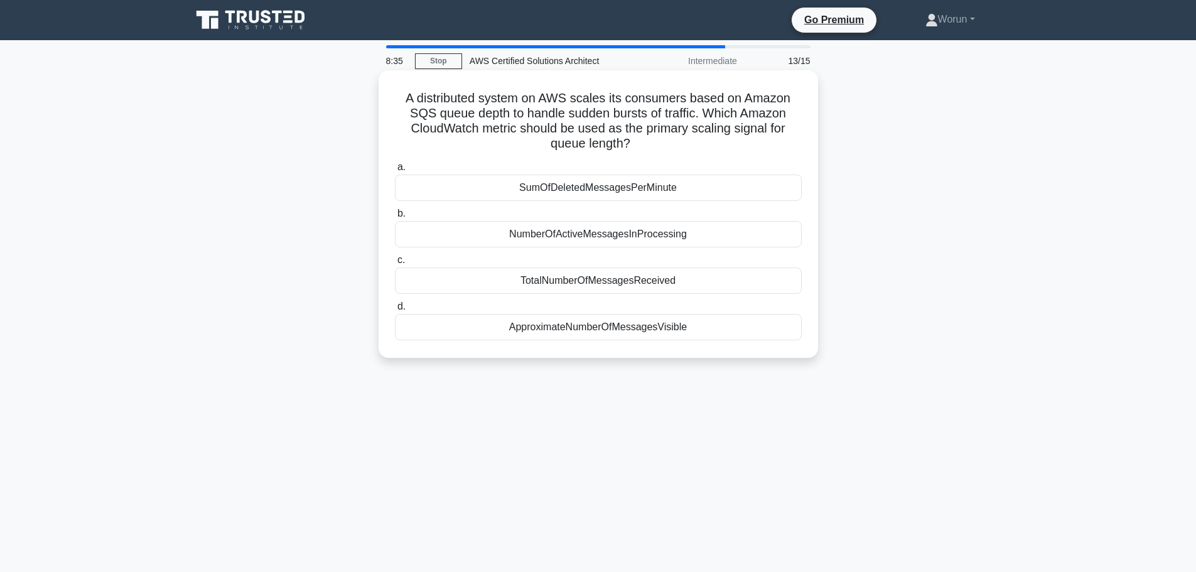
click at [708, 230] on div "NumberOfActiveMessagesInProcessing" at bounding box center [598, 234] width 407 height 26
click at [395, 218] on input "b. NumberOfActiveMessagesInProcessing" at bounding box center [395, 214] width 0 height 8
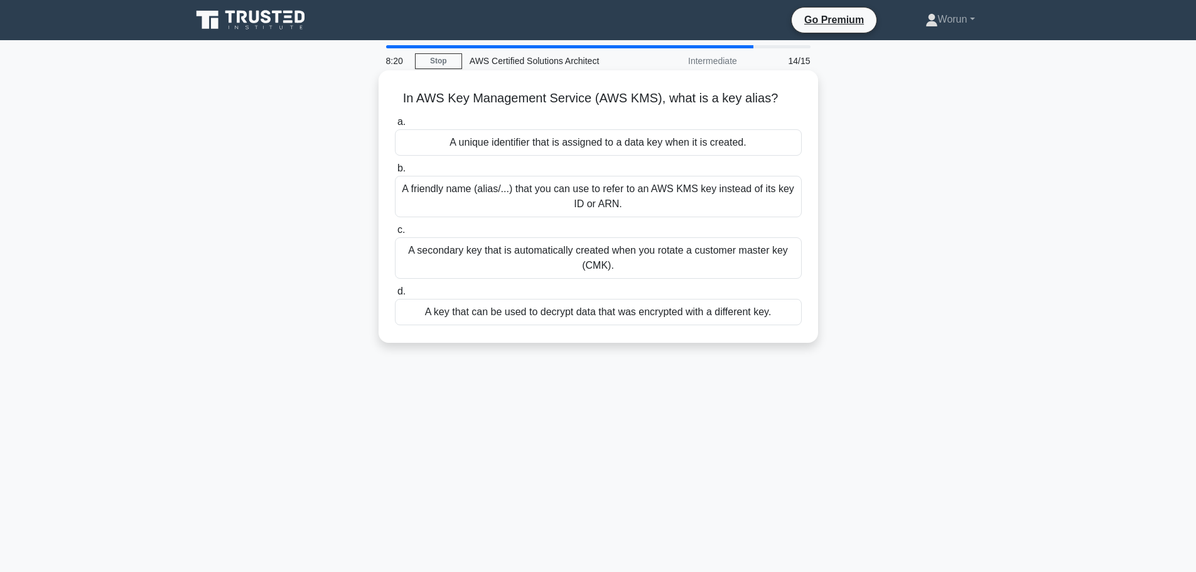
click at [695, 200] on div "A friendly name (alias/...) that you can use to refer to an AWS KMS key instead…" at bounding box center [598, 196] width 407 height 41
click at [395, 173] on input "b. A friendly name (alias/...) that you can use to refer to an AWS KMS key inst…" at bounding box center [395, 169] width 0 height 8
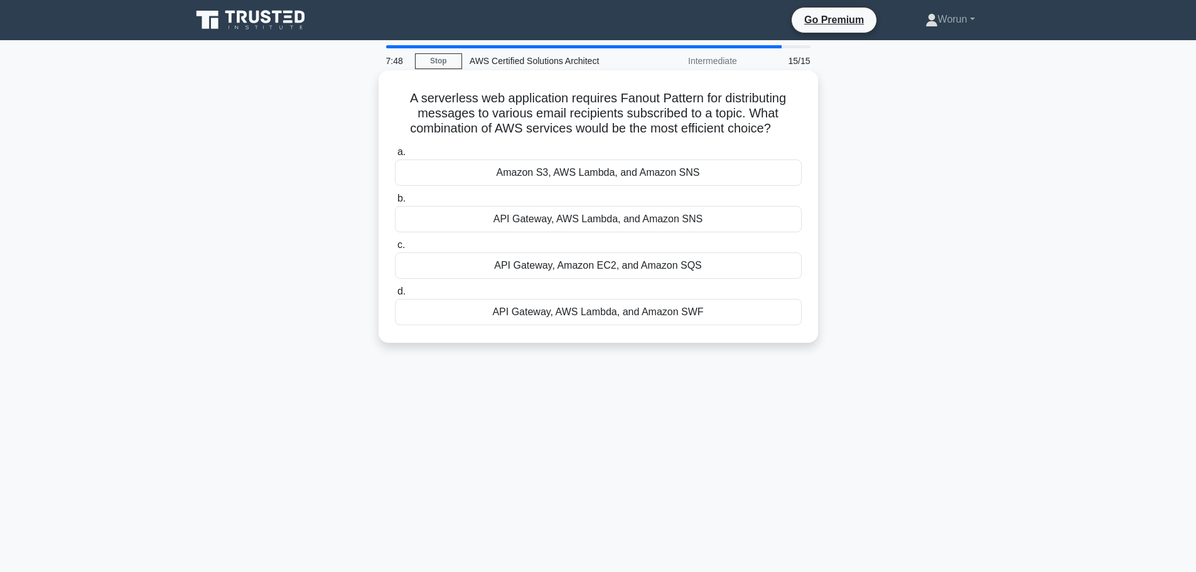
click at [632, 168] on div "Amazon S3, AWS Lambda, and Amazon SNS" at bounding box center [598, 172] width 407 height 26
click at [395, 156] on input "a. Amazon S3, AWS Lambda, and Amazon SNS" at bounding box center [395, 152] width 0 height 8
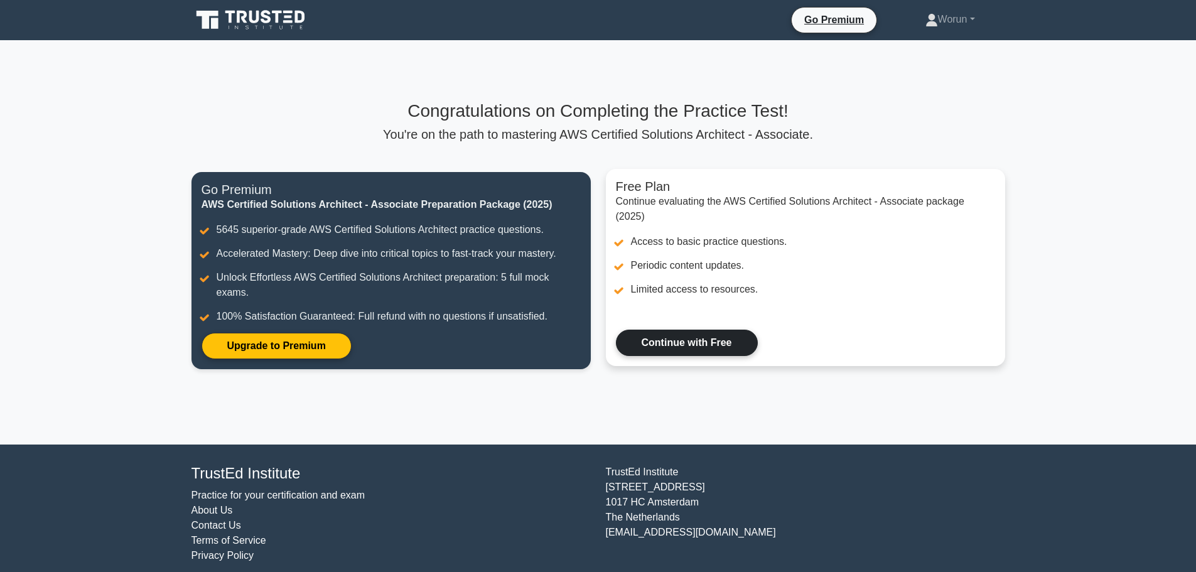
click at [714, 340] on link "Continue with Free" at bounding box center [687, 343] width 142 height 26
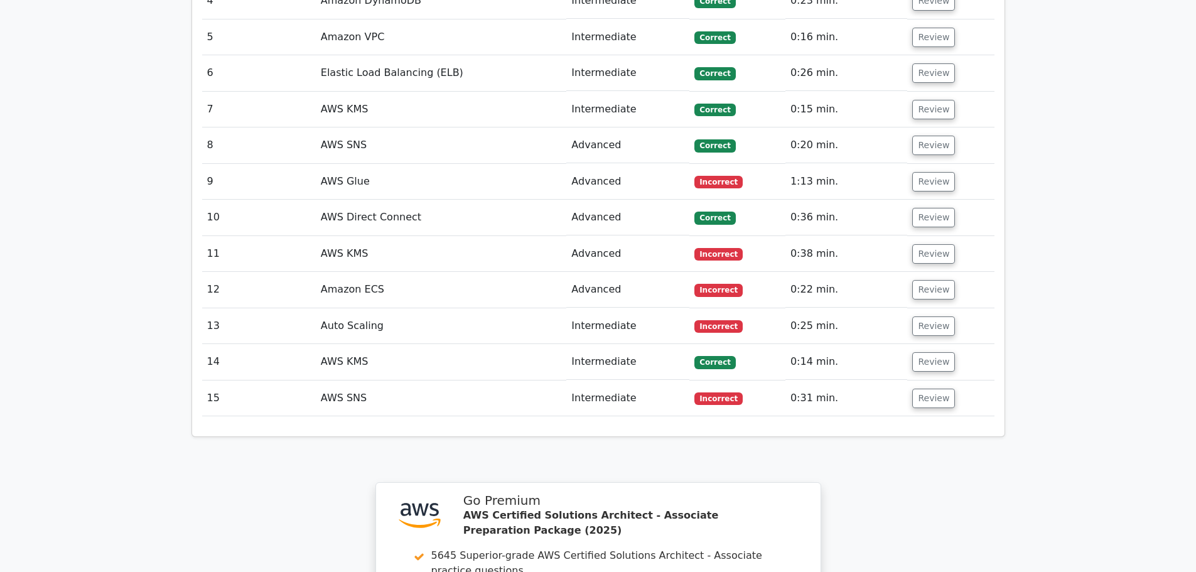
scroll to position [1821, 0]
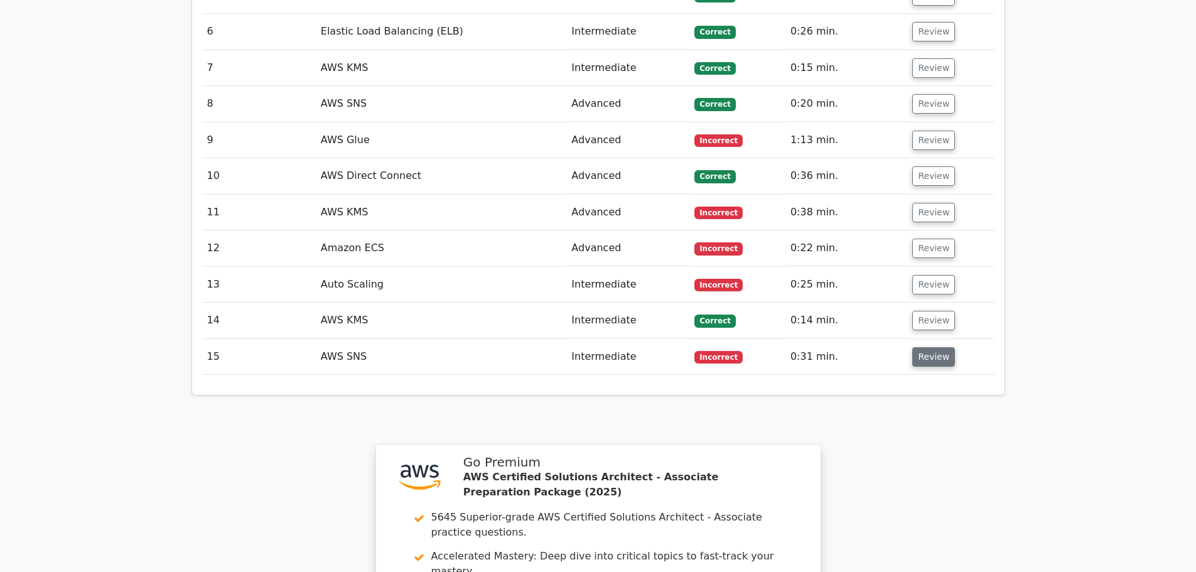
click at [929, 347] on button "Review" at bounding box center [933, 356] width 43 height 19
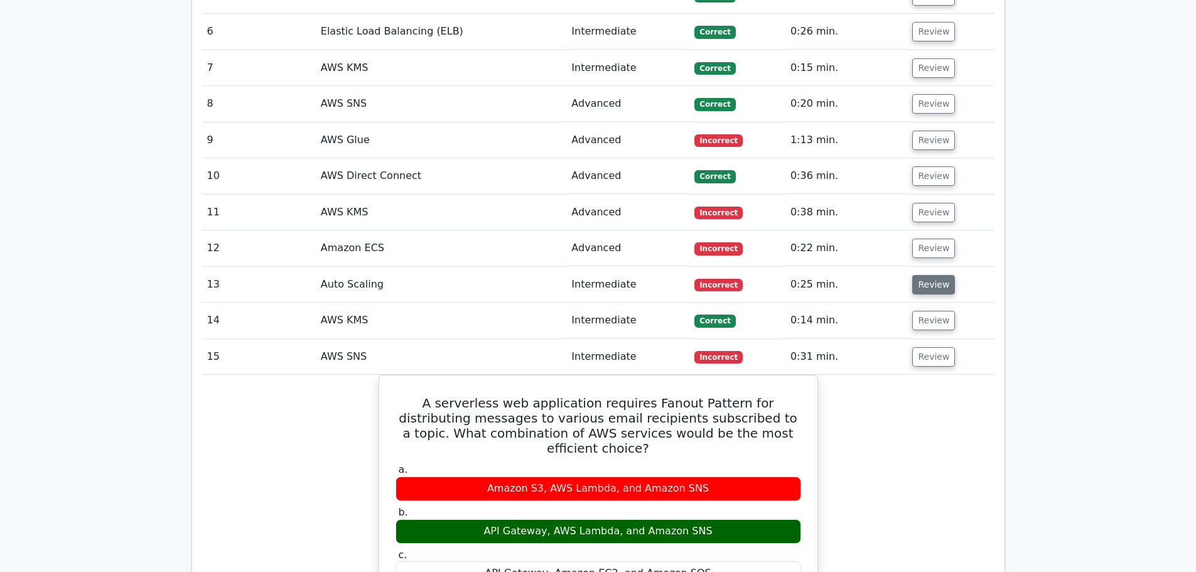
click at [931, 275] on button "Review" at bounding box center [933, 284] width 43 height 19
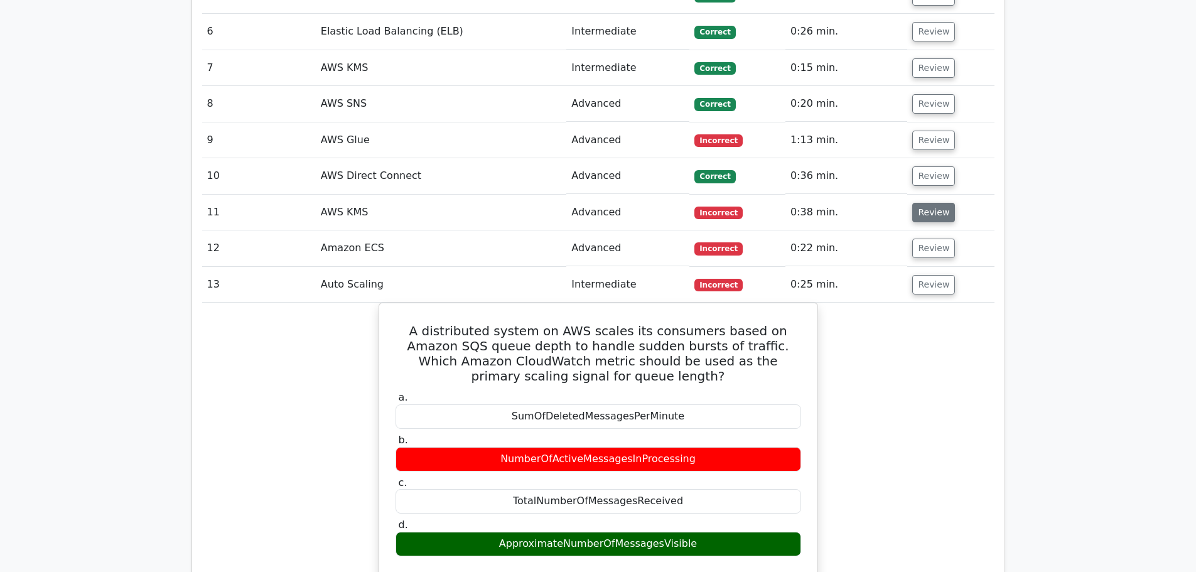
click at [929, 203] on button "Review" at bounding box center [933, 212] width 43 height 19
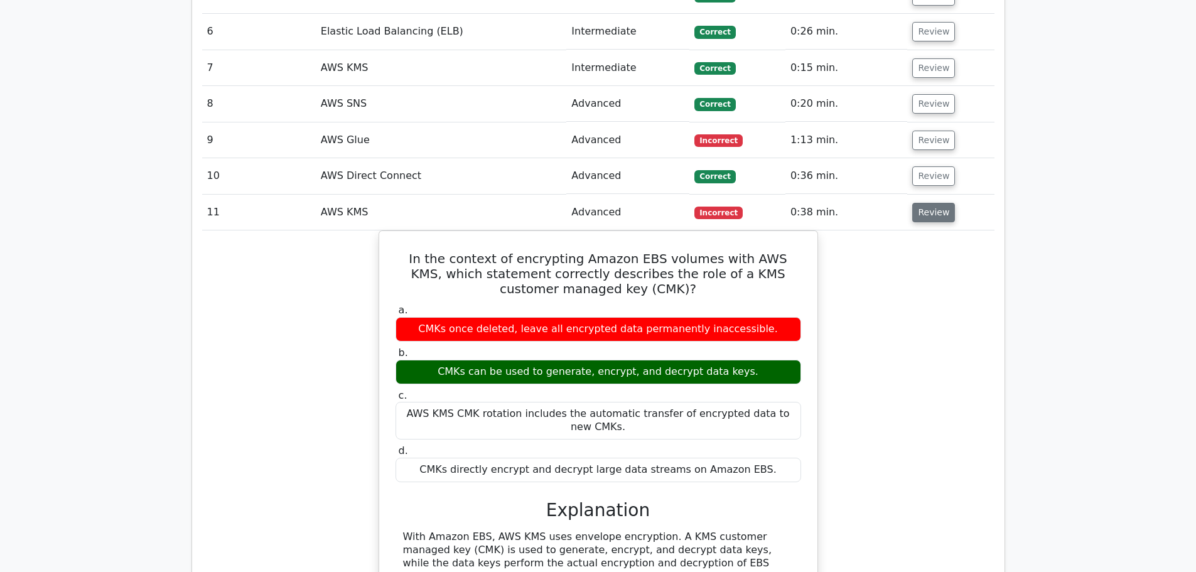
click at [929, 203] on button "Review" at bounding box center [933, 212] width 43 height 19
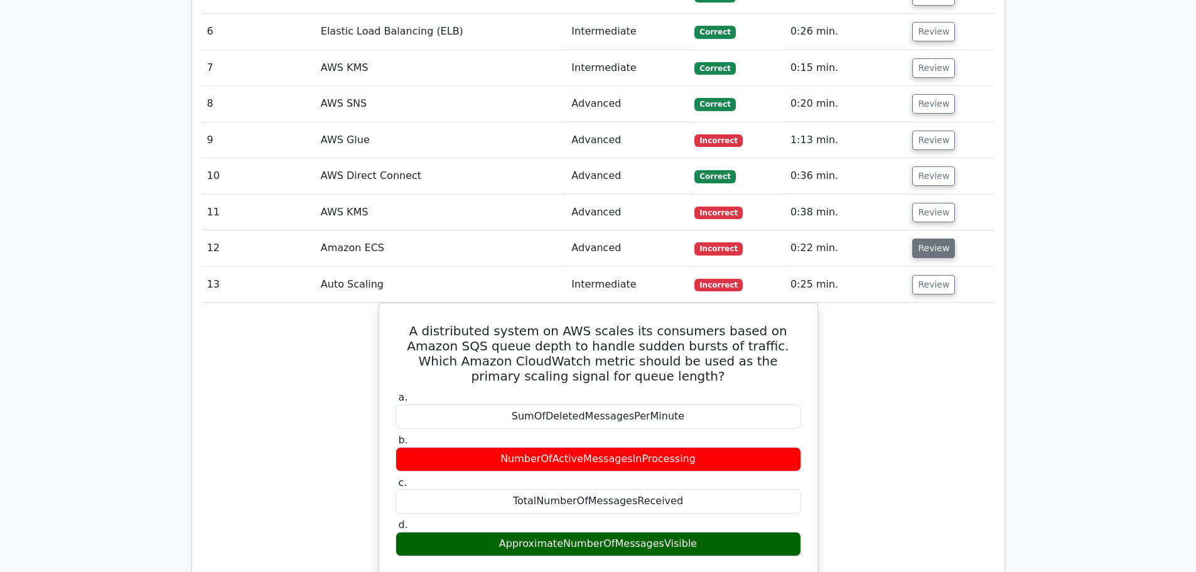
click at [929, 239] on button "Review" at bounding box center [933, 248] width 43 height 19
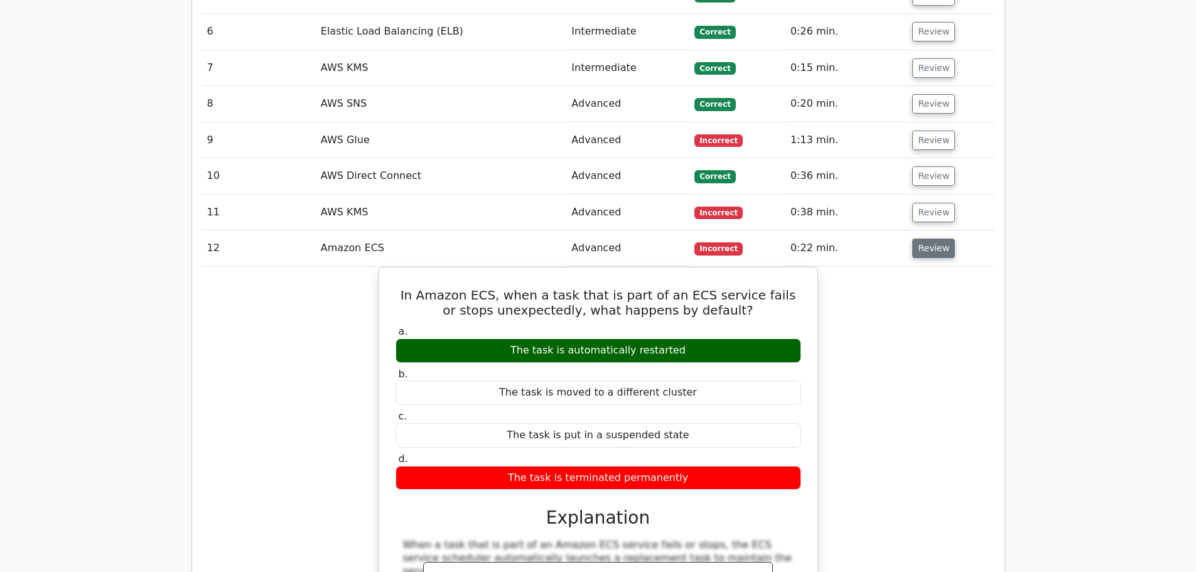
click at [929, 239] on button "Review" at bounding box center [933, 248] width 43 height 19
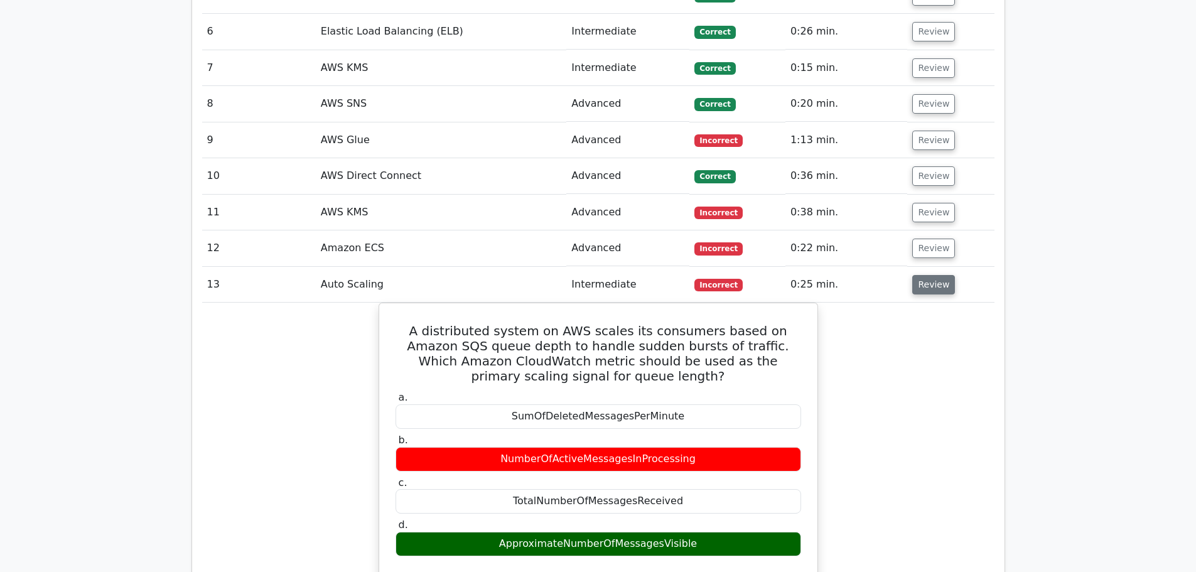
click at [929, 275] on button "Review" at bounding box center [933, 284] width 43 height 19
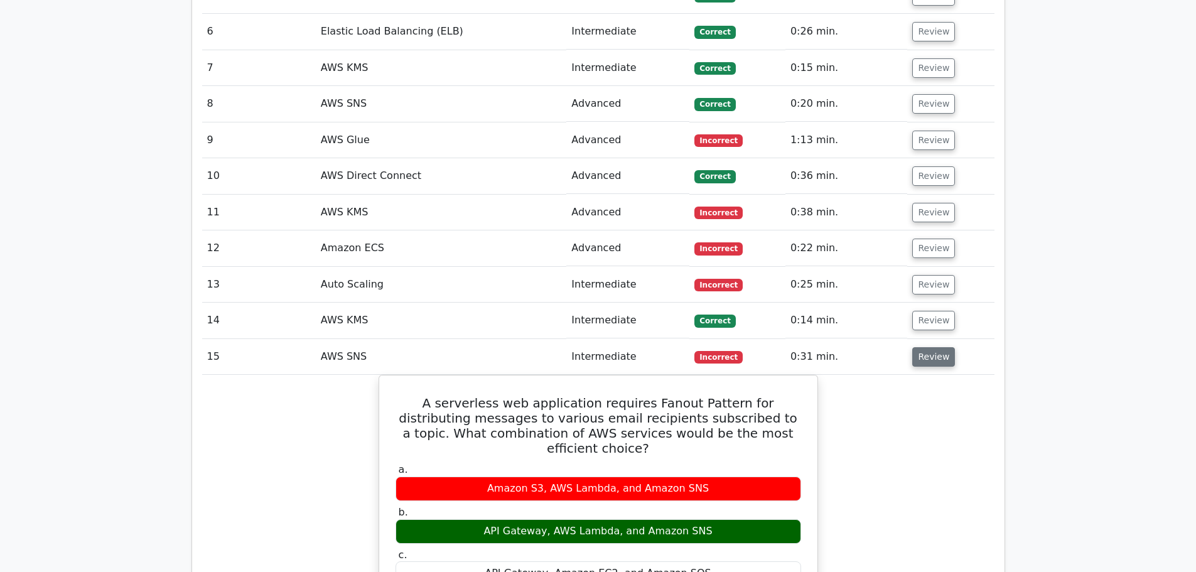
click at [912, 347] on button "Review" at bounding box center [933, 356] width 43 height 19
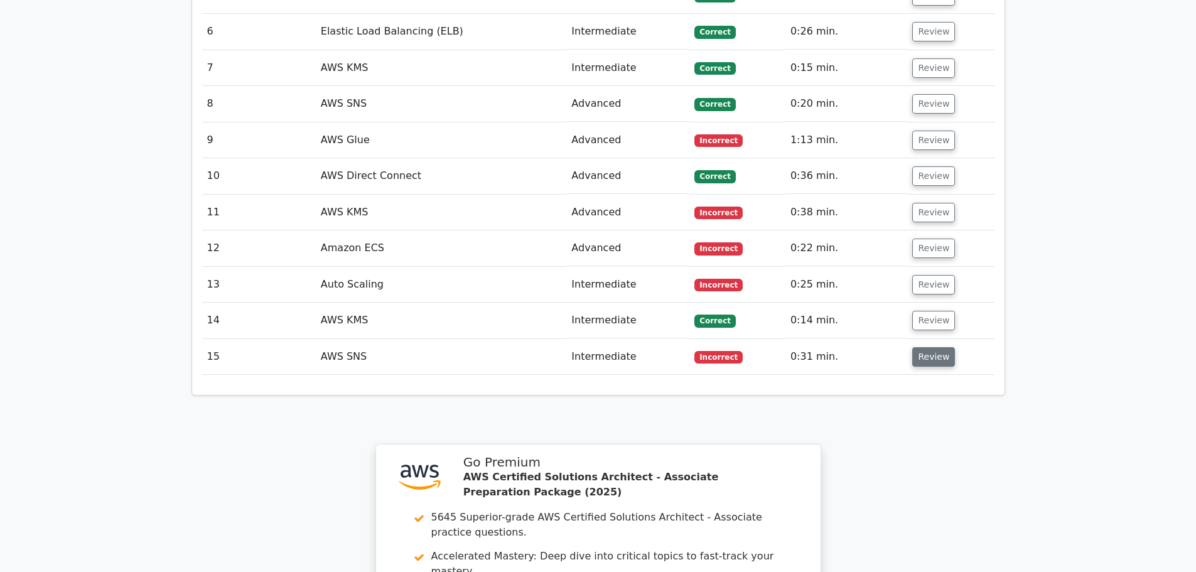
click at [934, 347] on button "Review" at bounding box center [933, 356] width 43 height 19
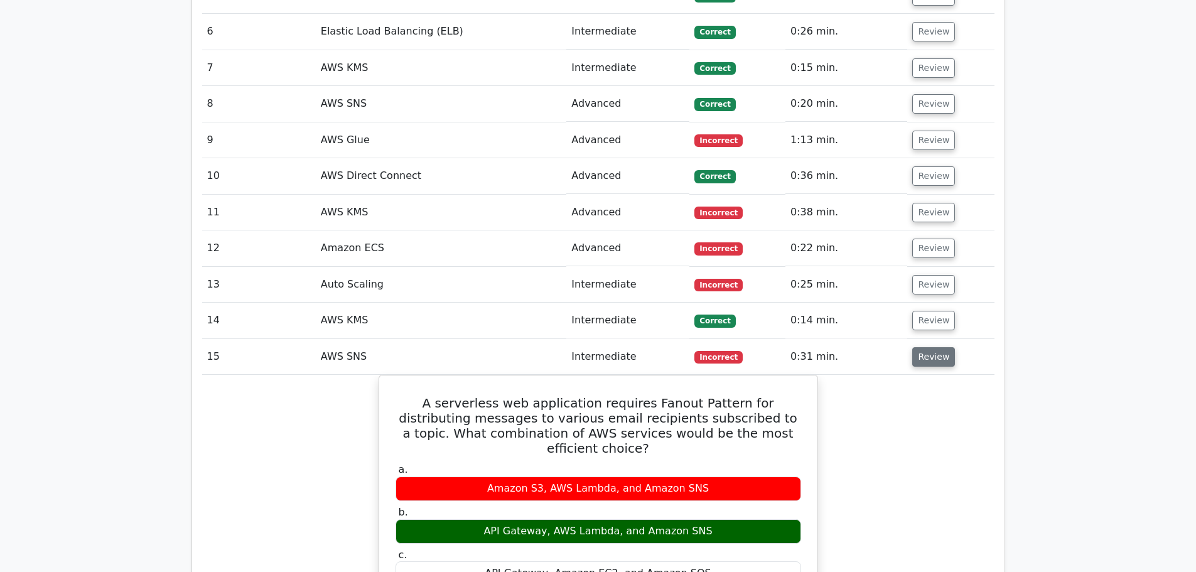
click at [934, 347] on button "Review" at bounding box center [933, 356] width 43 height 19
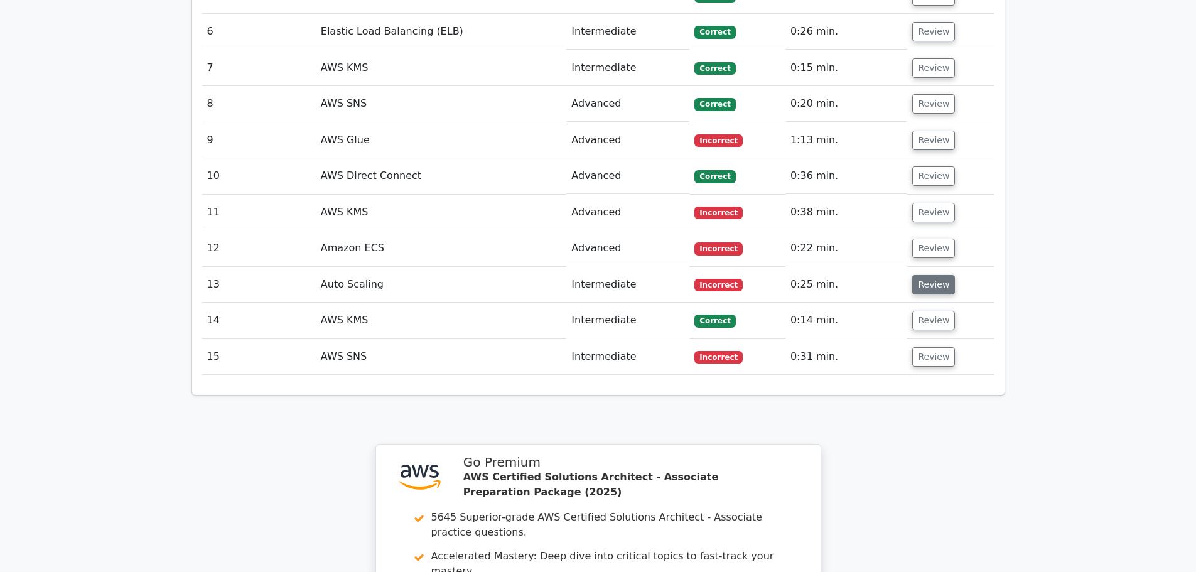
click at [930, 275] on button "Review" at bounding box center [933, 284] width 43 height 19
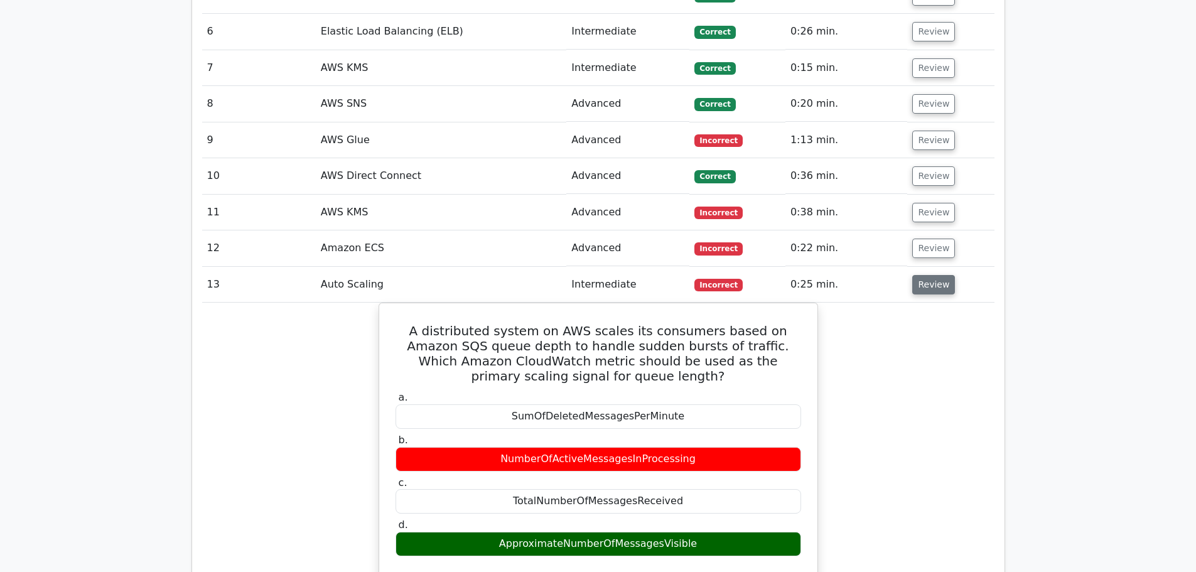
click at [930, 275] on button "Review" at bounding box center [933, 284] width 43 height 19
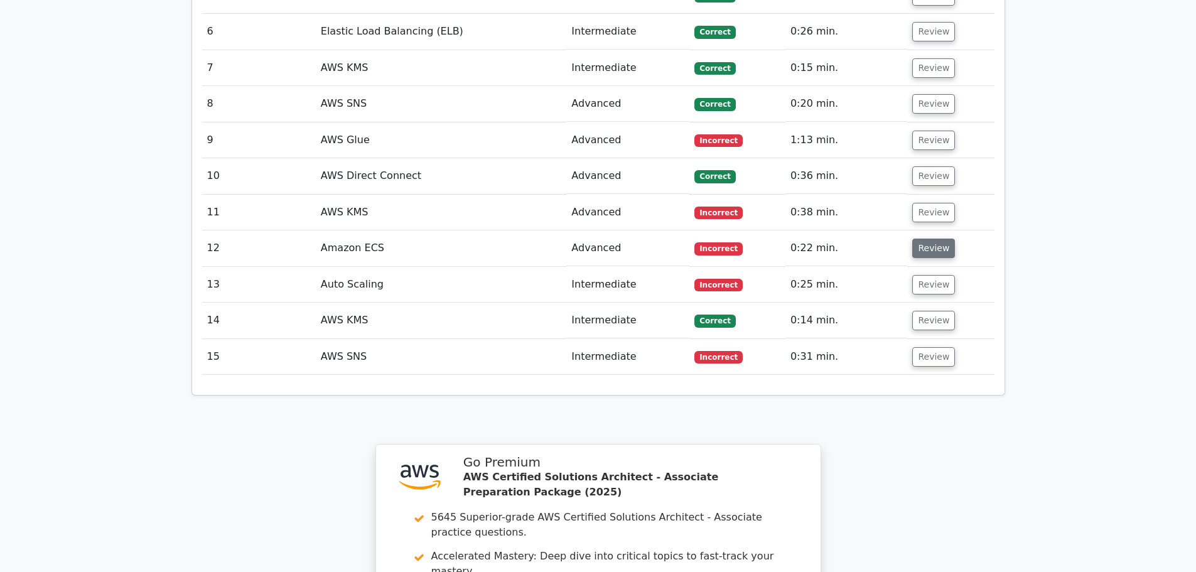
click at [930, 239] on button "Review" at bounding box center [933, 248] width 43 height 19
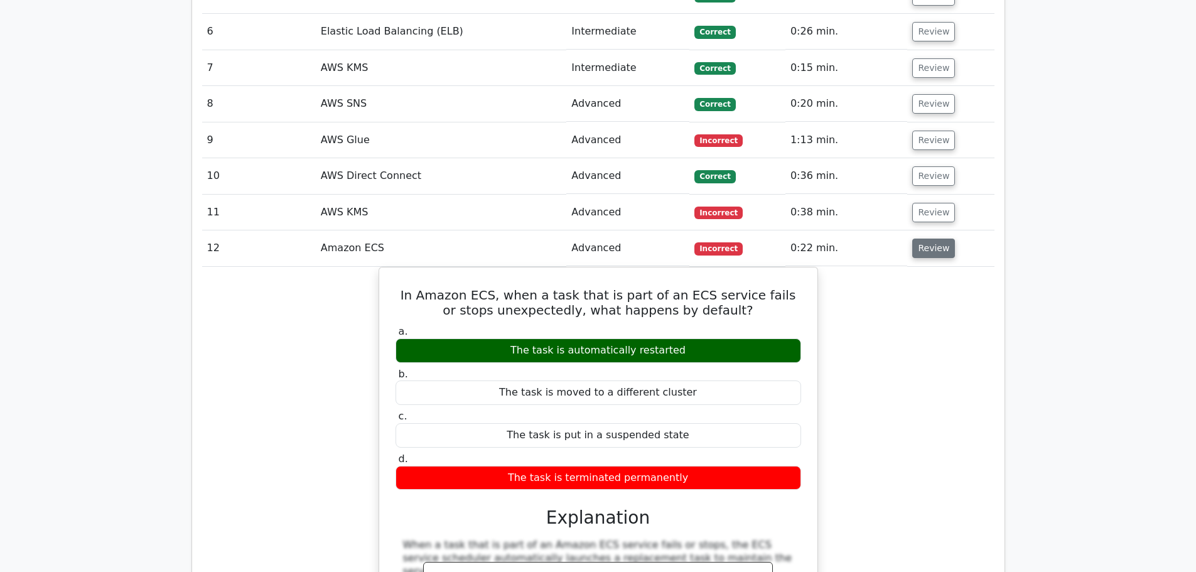
click at [930, 239] on button "Review" at bounding box center [933, 248] width 43 height 19
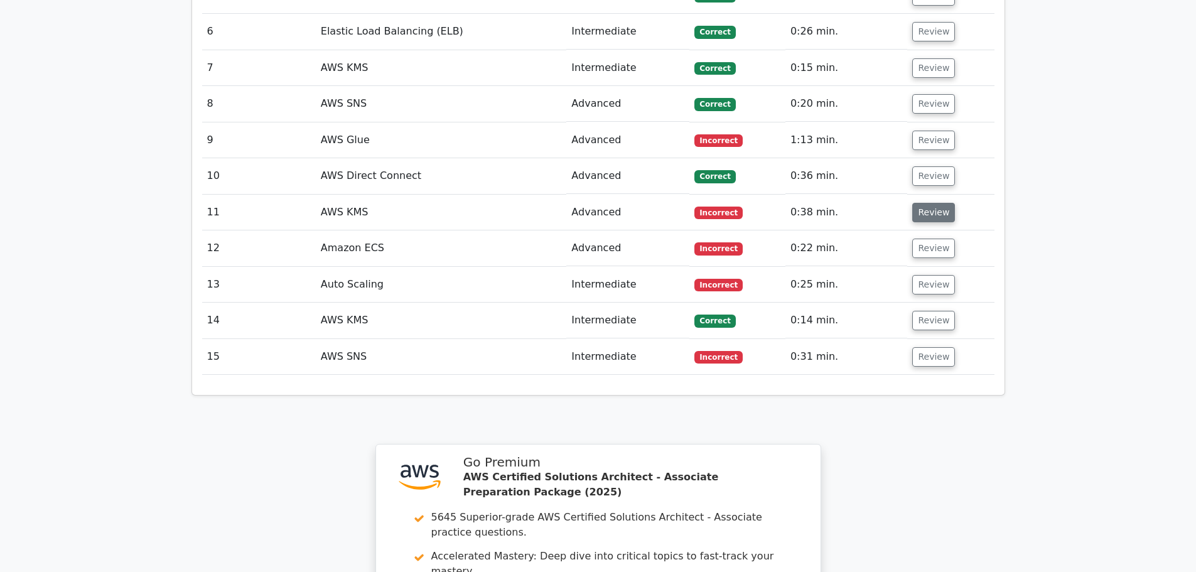
click at [928, 203] on button "Review" at bounding box center [933, 212] width 43 height 19
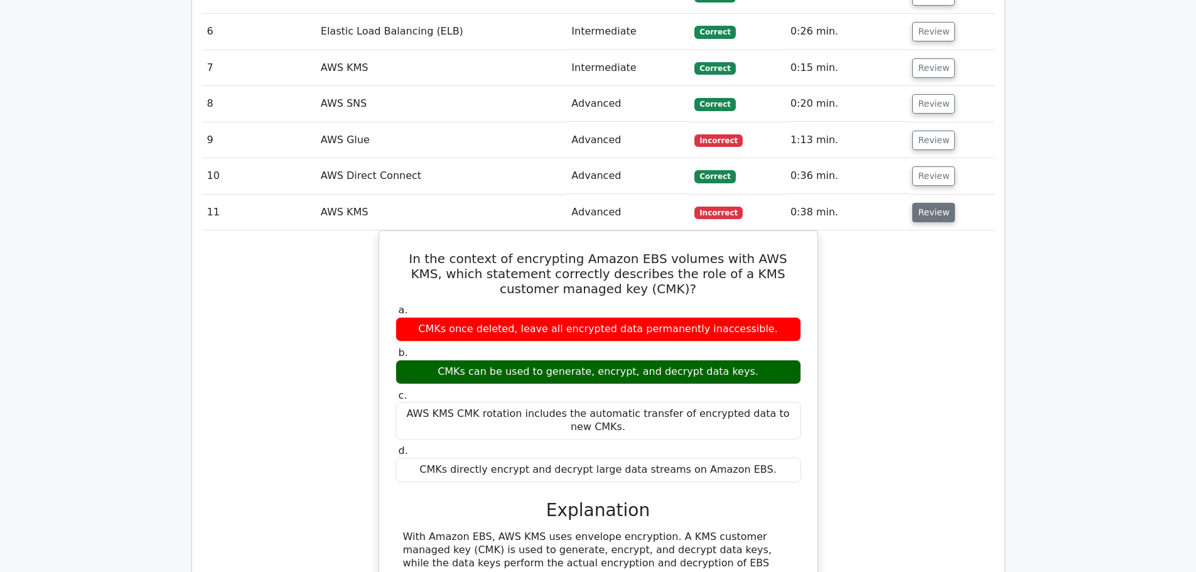
click at [928, 203] on button "Review" at bounding box center [933, 212] width 43 height 19
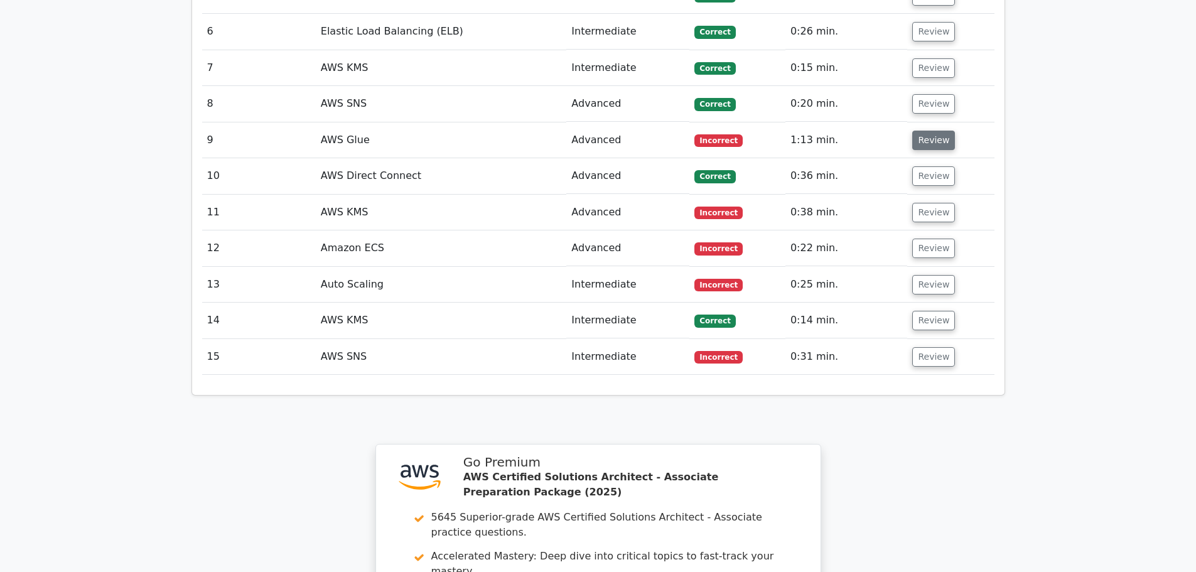
click at [929, 131] on button "Review" at bounding box center [933, 140] width 43 height 19
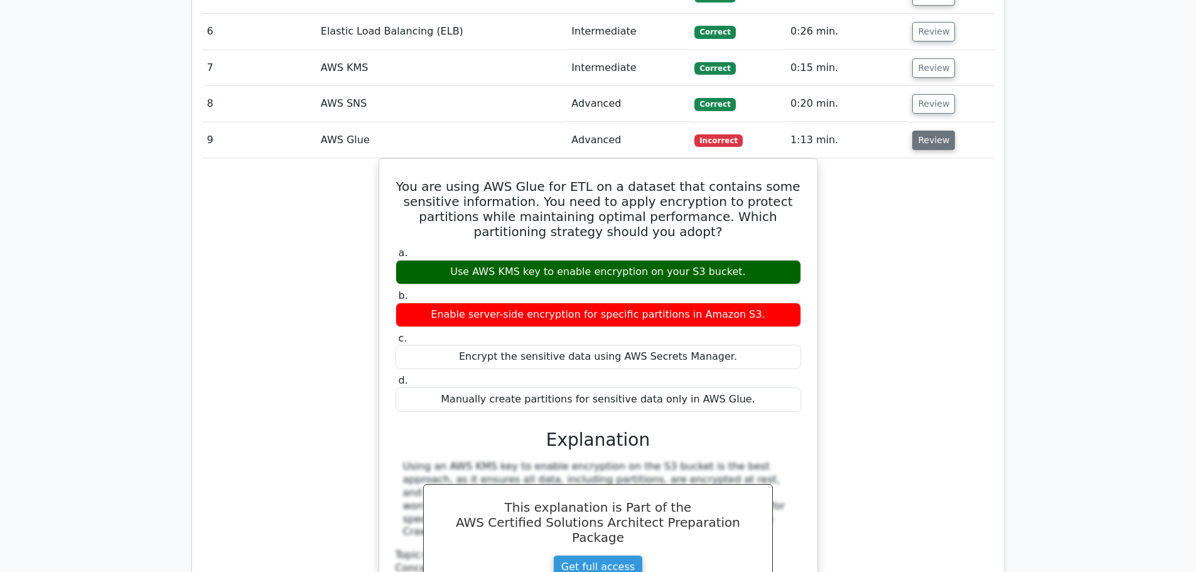
click at [929, 131] on button "Review" at bounding box center [933, 140] width 43 height 19
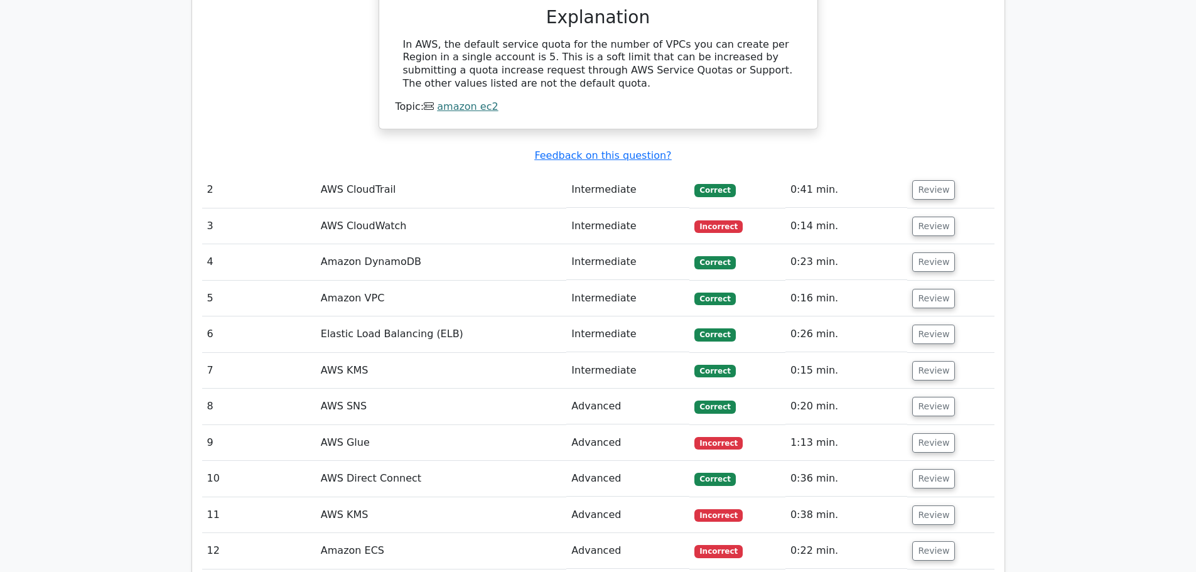
scroll to position [1507, 0]
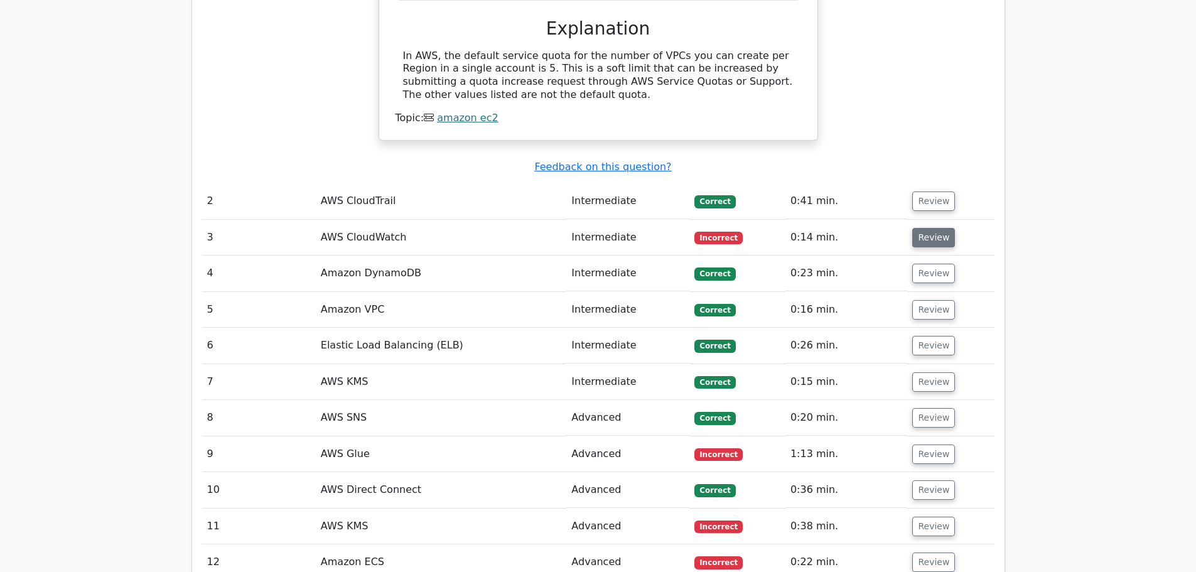
click at [925, 228] on button "Review" at bounding box center [933, 237] width 43 height 19
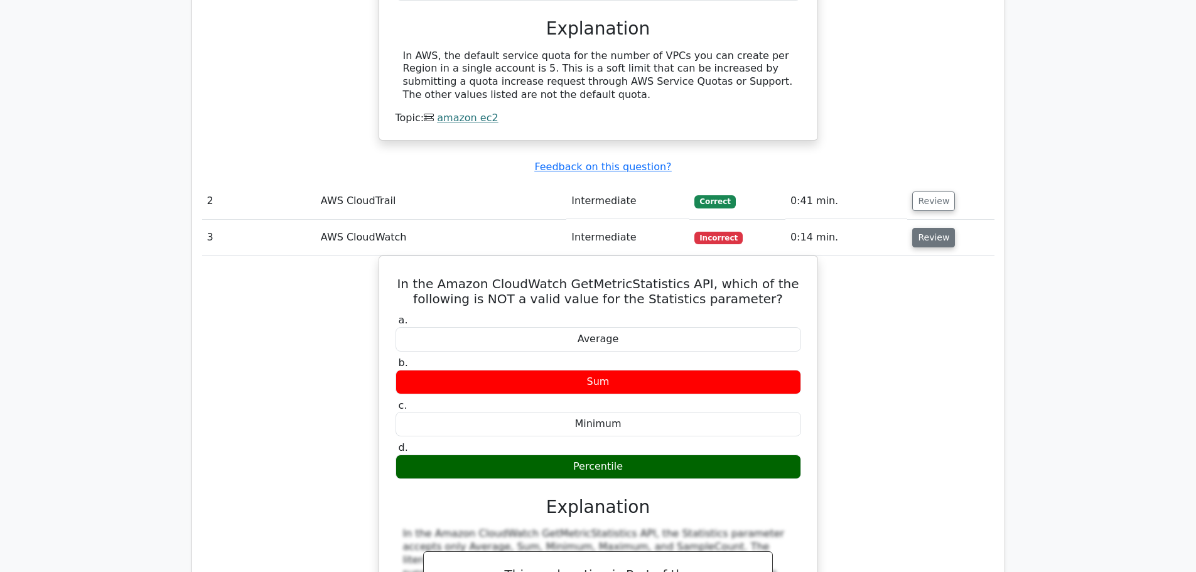
click at [927, 228] on button "Review" at bounding box center [933, 237] width 43 height 19
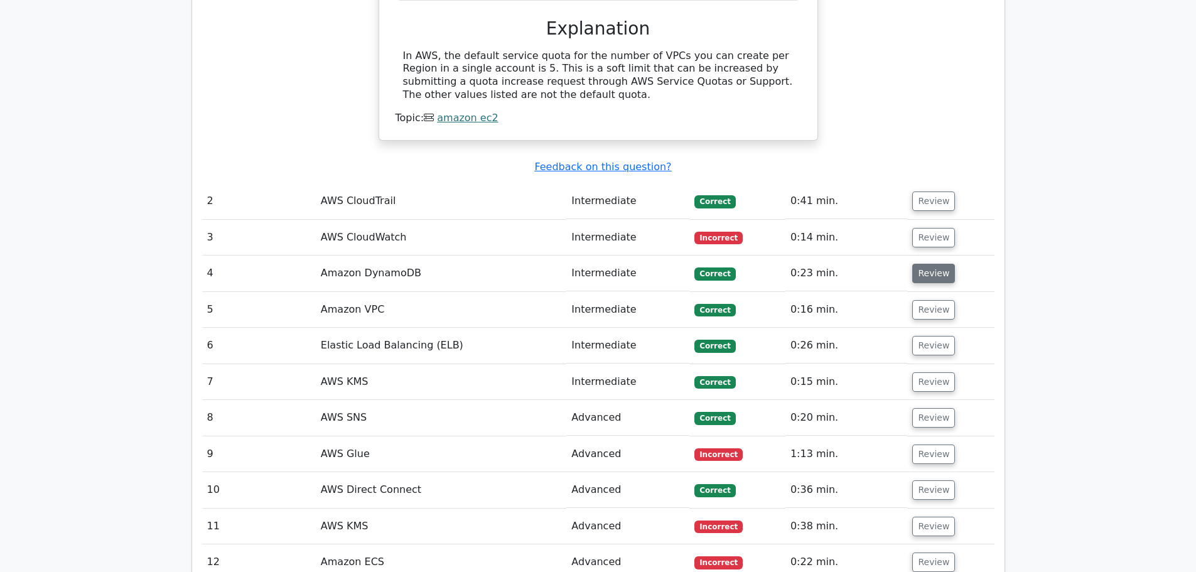
click at [924, 264] on button "Review" at bounding box center [933, 273] width 43 height 19
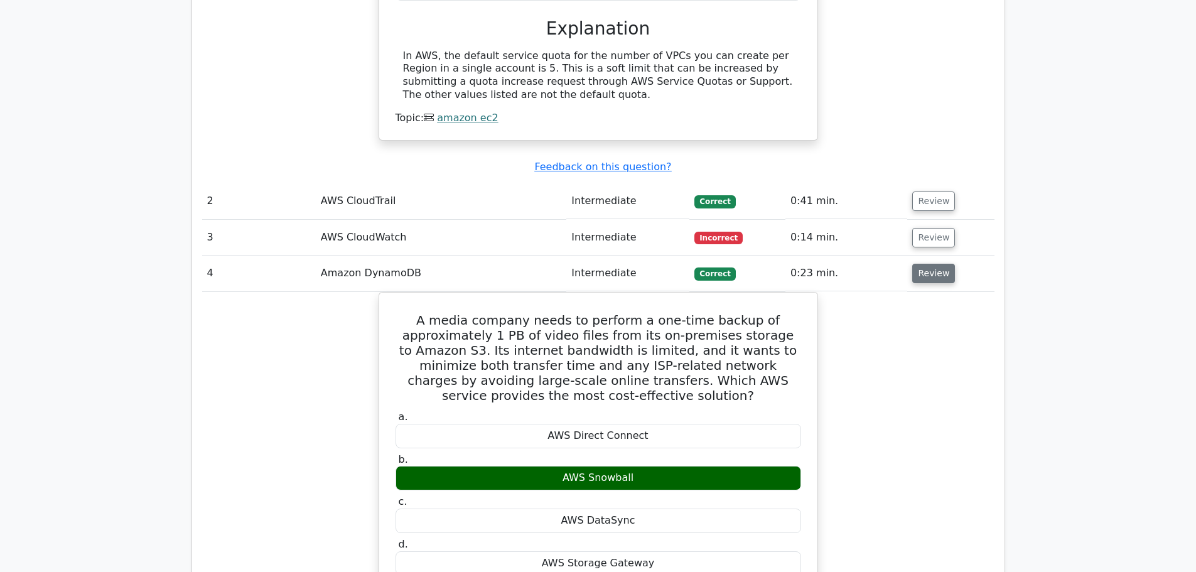
click at [926, 264] on button "Review" at bounding box center [933, 273] width 43 height 19
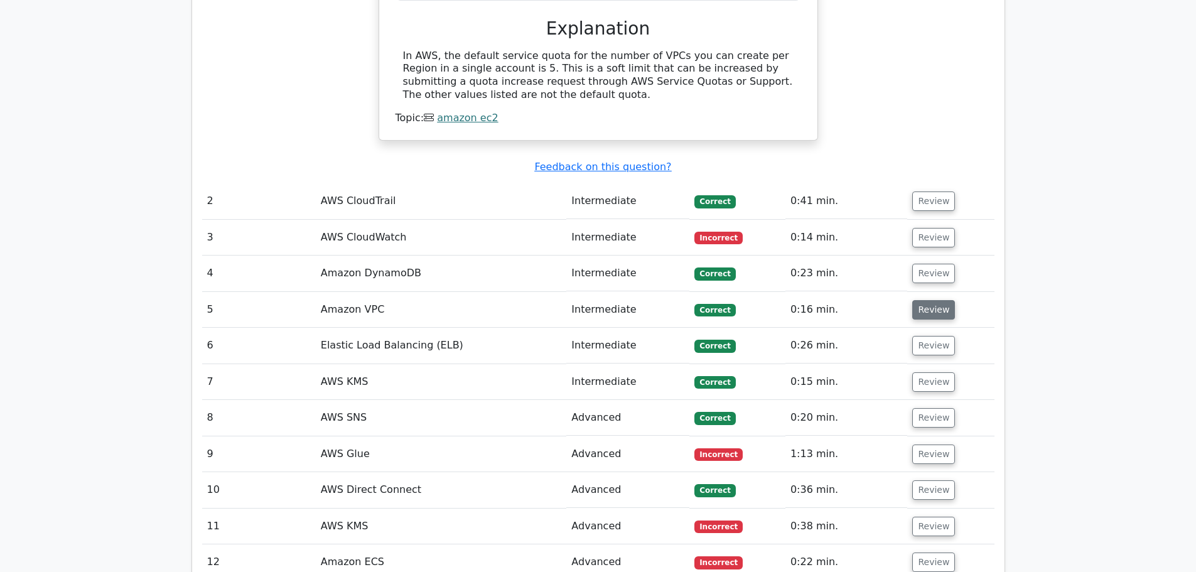
click at [931, 300] on button "Review" at bounding box center [933, 309] width 43 height 19
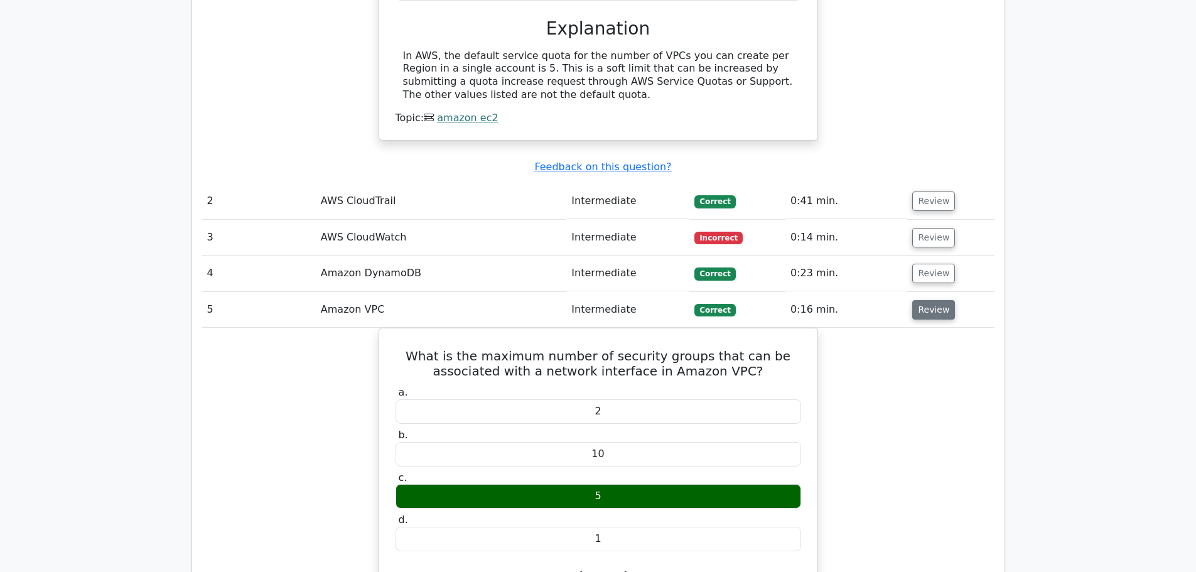
click at [931, 300] on button "Review" at bounding box center [933, 309] width 43 height 19
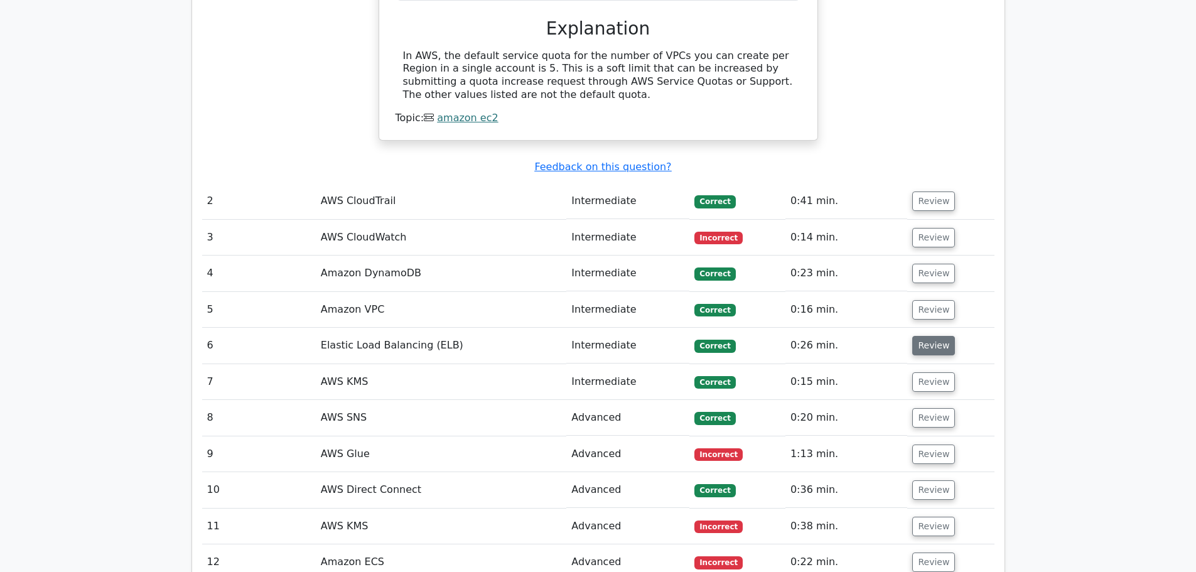
click at [932, 336] on button "Review" at bounding box center [933, 345] width 43 height 19
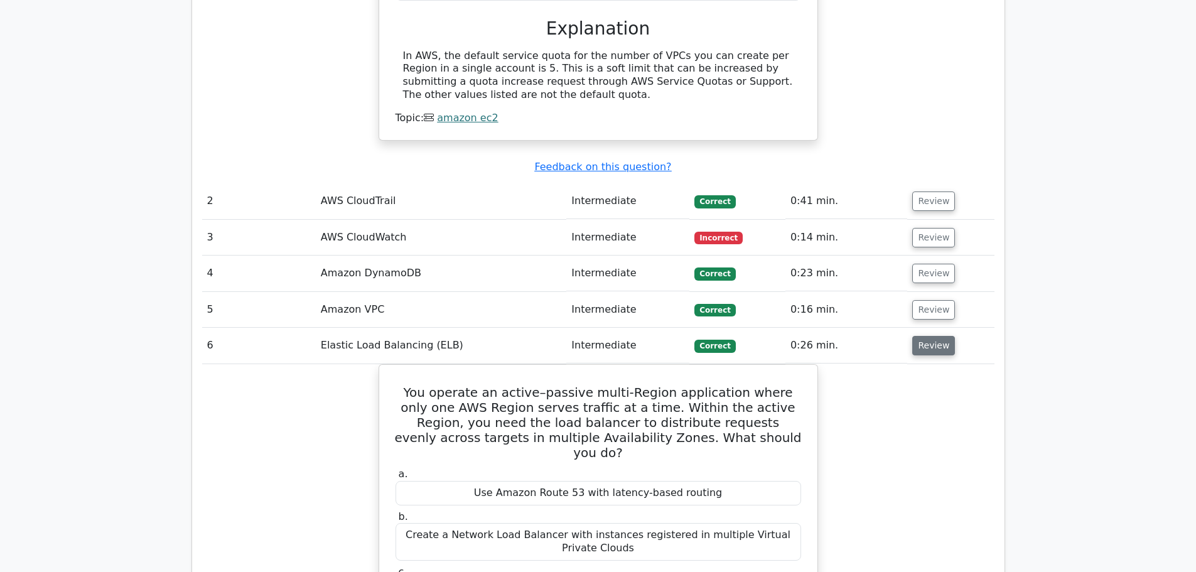
click at [932, 336] on button "Review" at bounding box center [933, 345] width 43 height 19
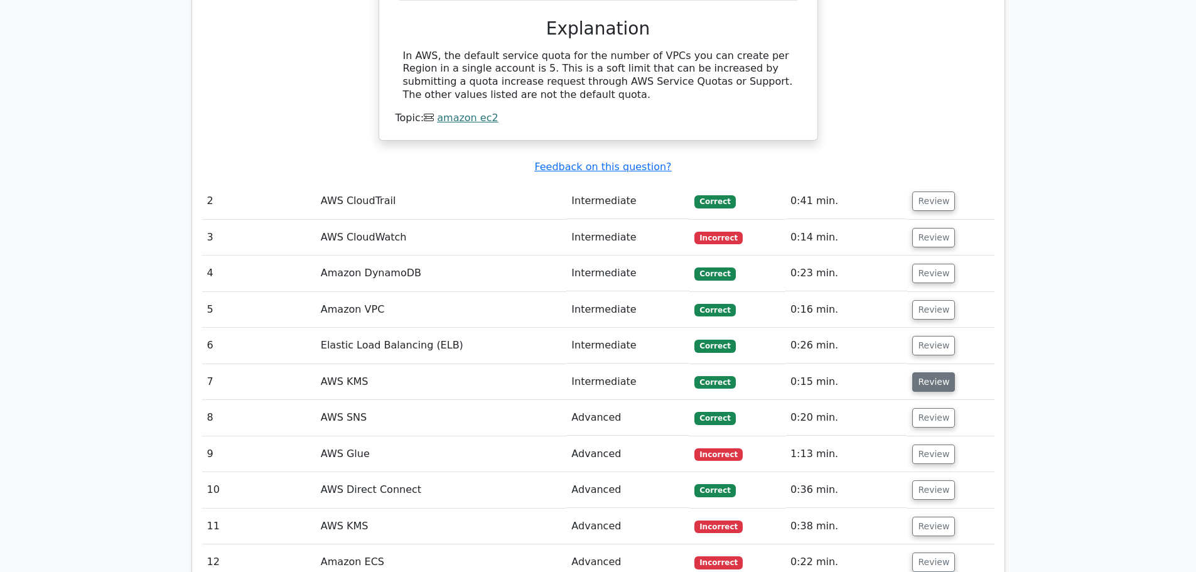
click at [931, 372] on button "Review" at bounding box center [933, 381] width 43 height 19
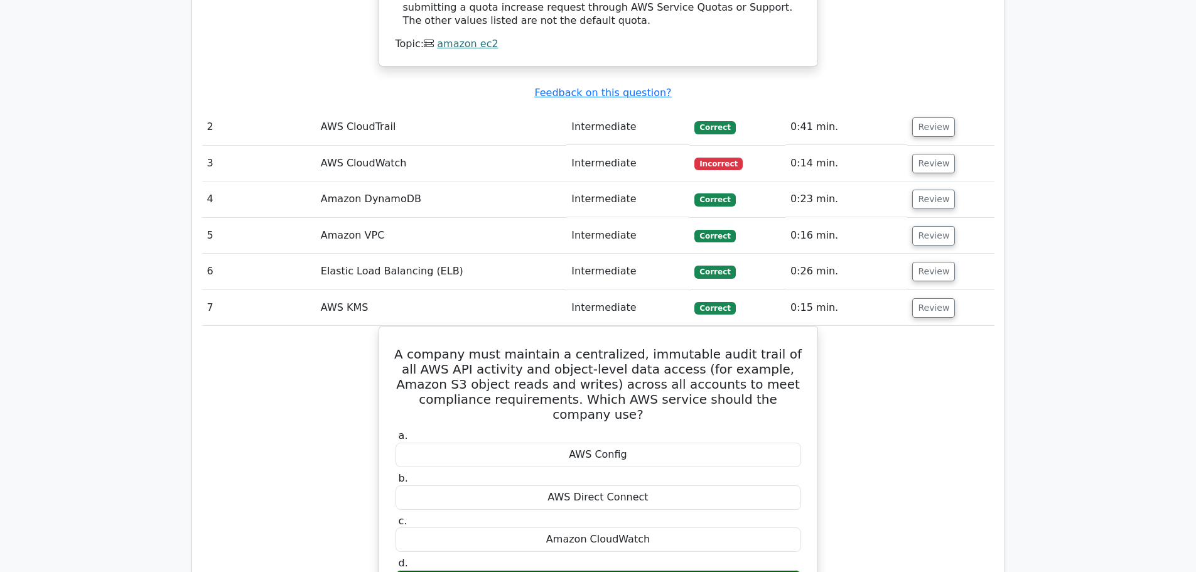
scroll to position [1570, 0]
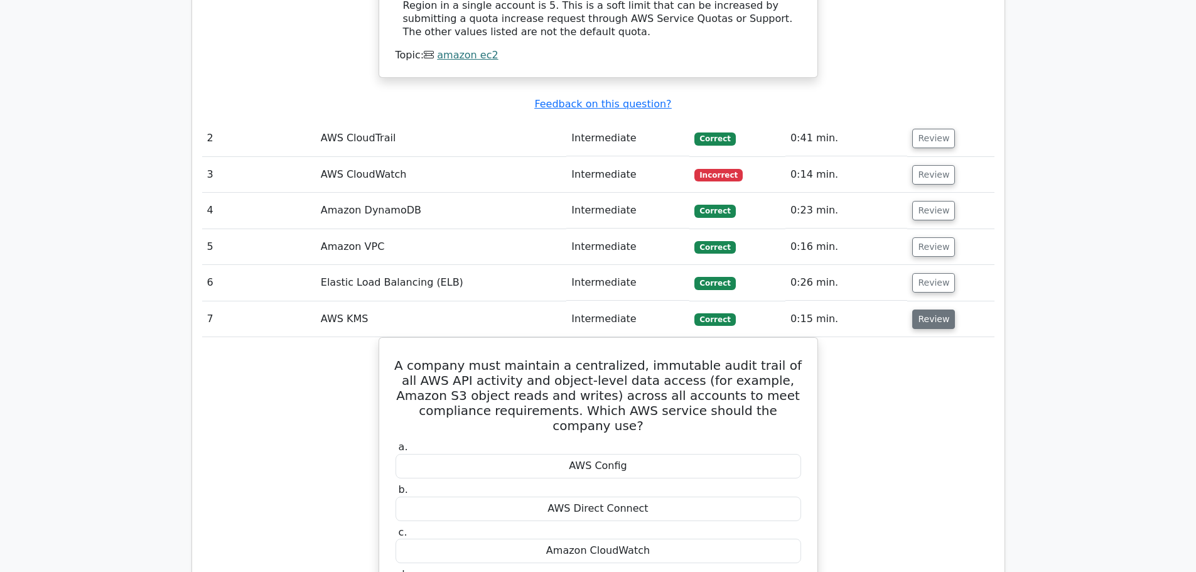
click at [935, 310] on button "Review" at bounding box center [933, 319] width 43 height 19
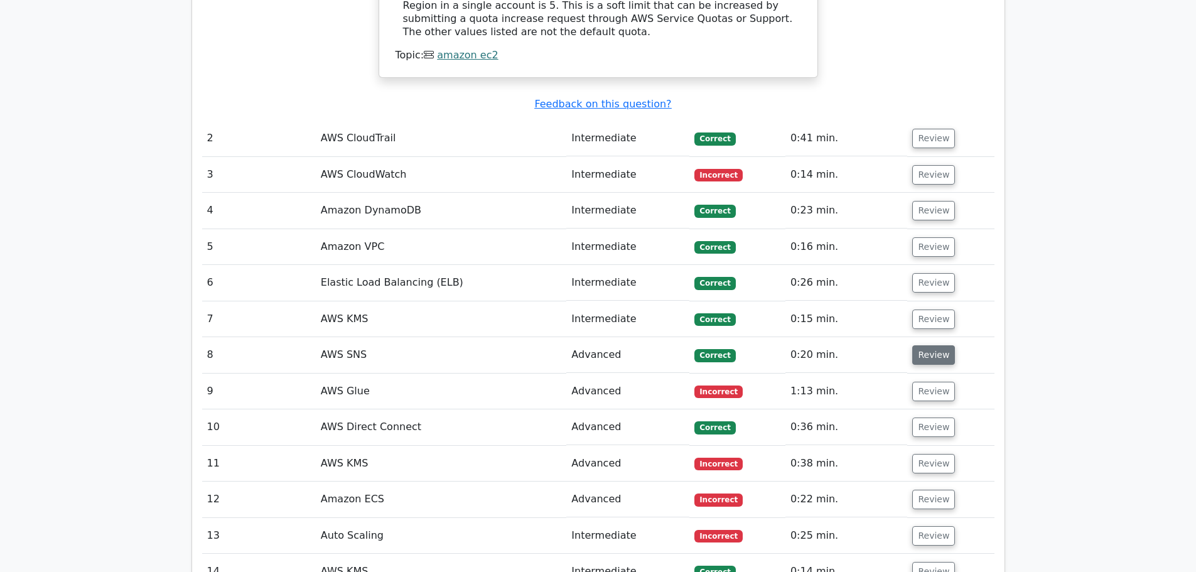
click at [929, 345] on button "Review" at bounding box center [933, 354] width 43 height 19
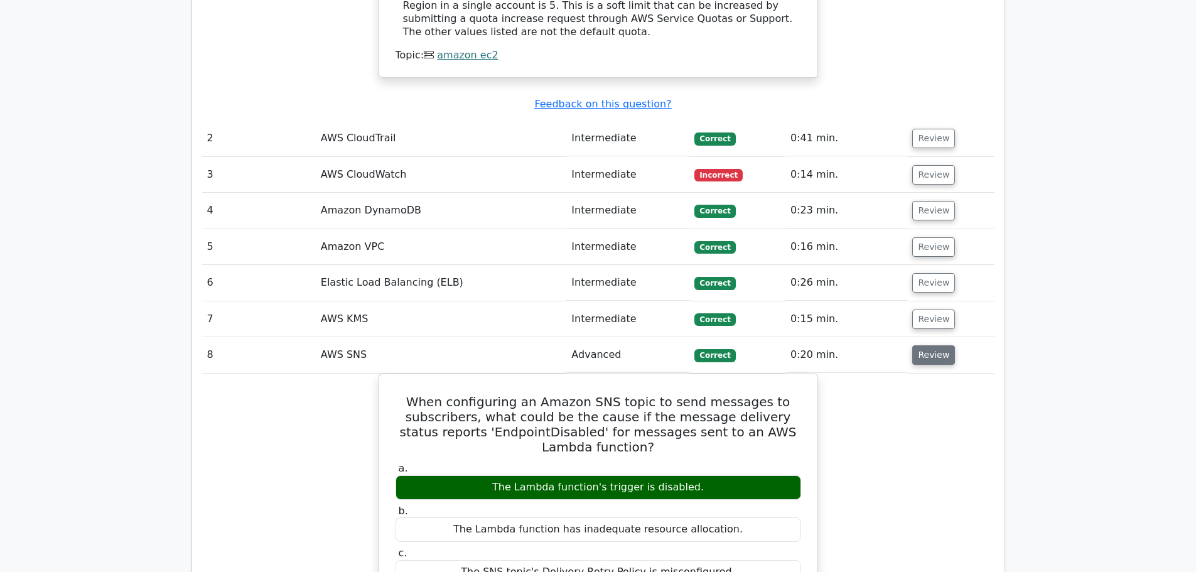
click at [929, 345] on button "Review" at bounding box center [933, 354] width 43 height 19
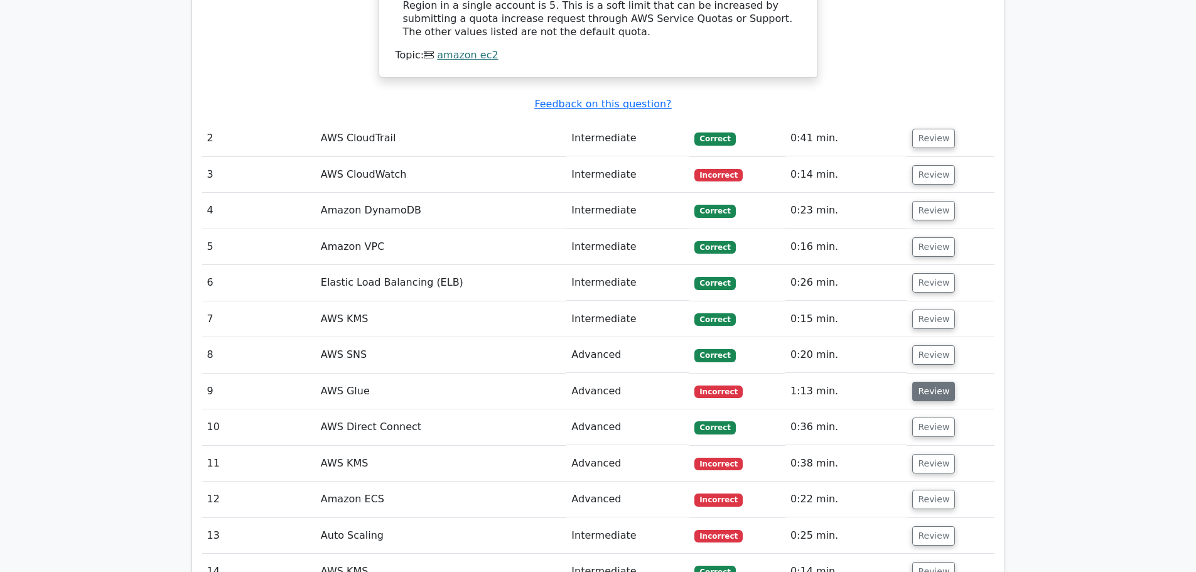
click at [924, 382] on button "Review" at bounding box center [933, 391] width 43 height 19
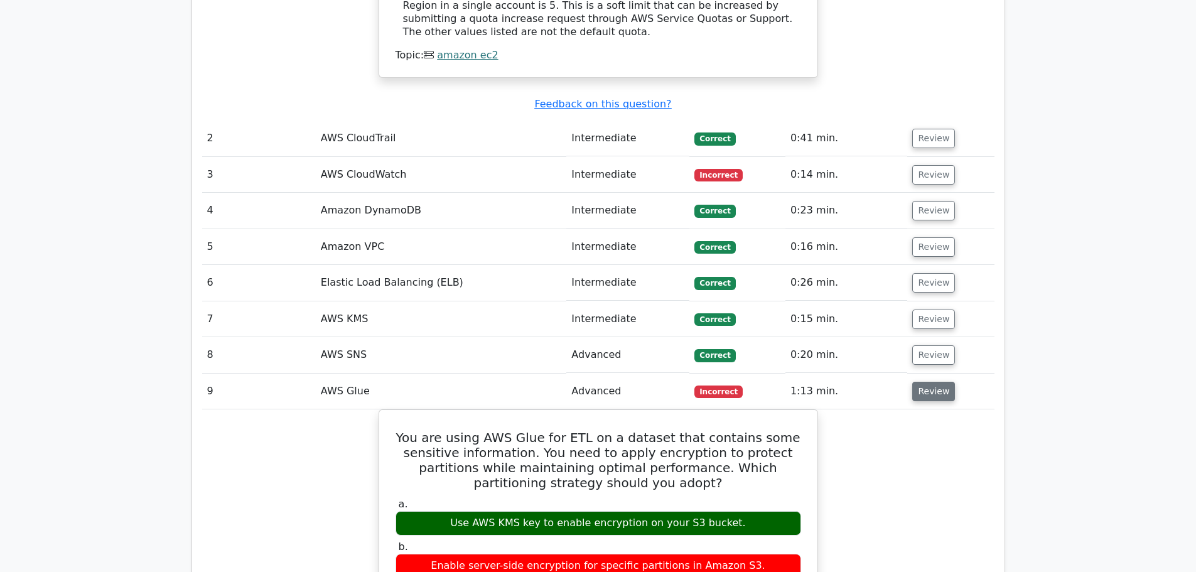
click at [924, 382] on button "Review" at bounding box center [933, 391] width 43 height 19
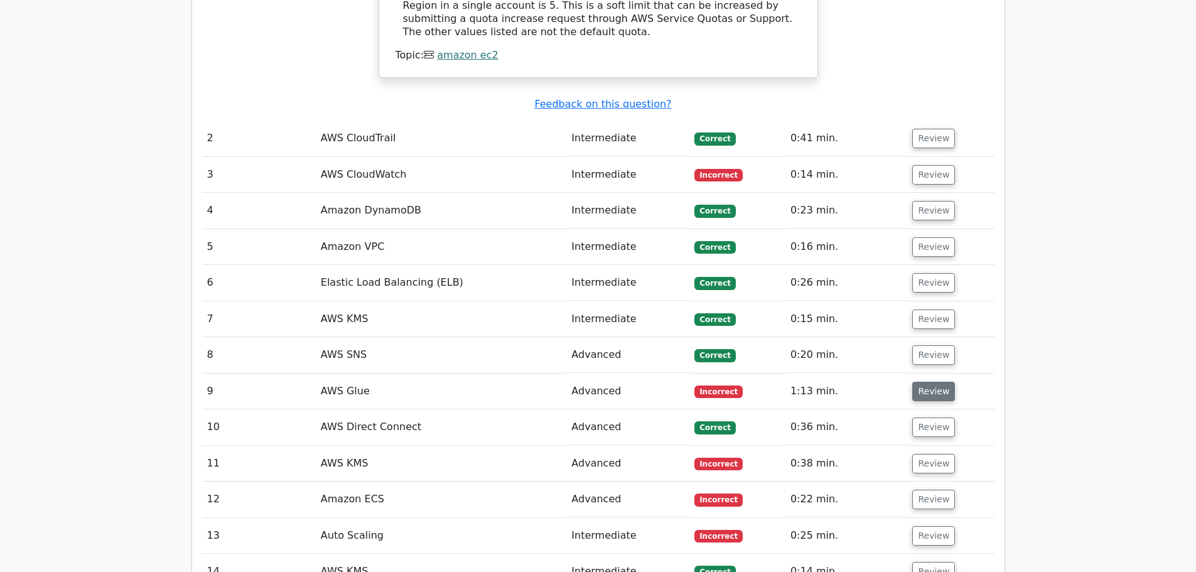
click at [924, 382] on button "Review" at bounding box center [933, 391] width 43 height 19
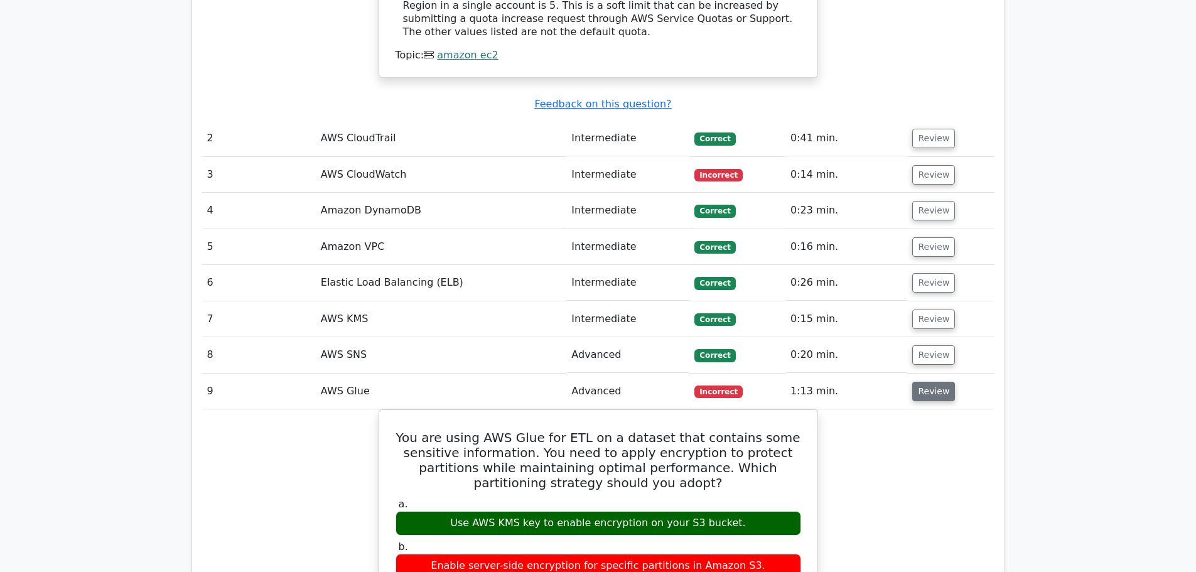
click at [924, 382] on button "Review" at bounding box center [933, 391] width 43 height 19
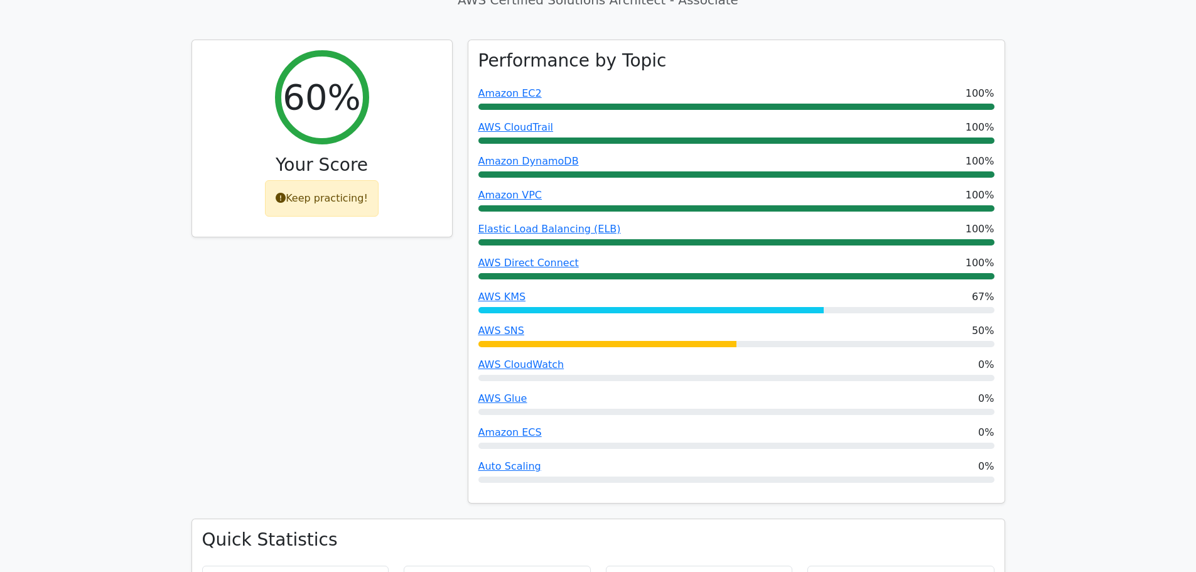
scroll to position [440, 0]
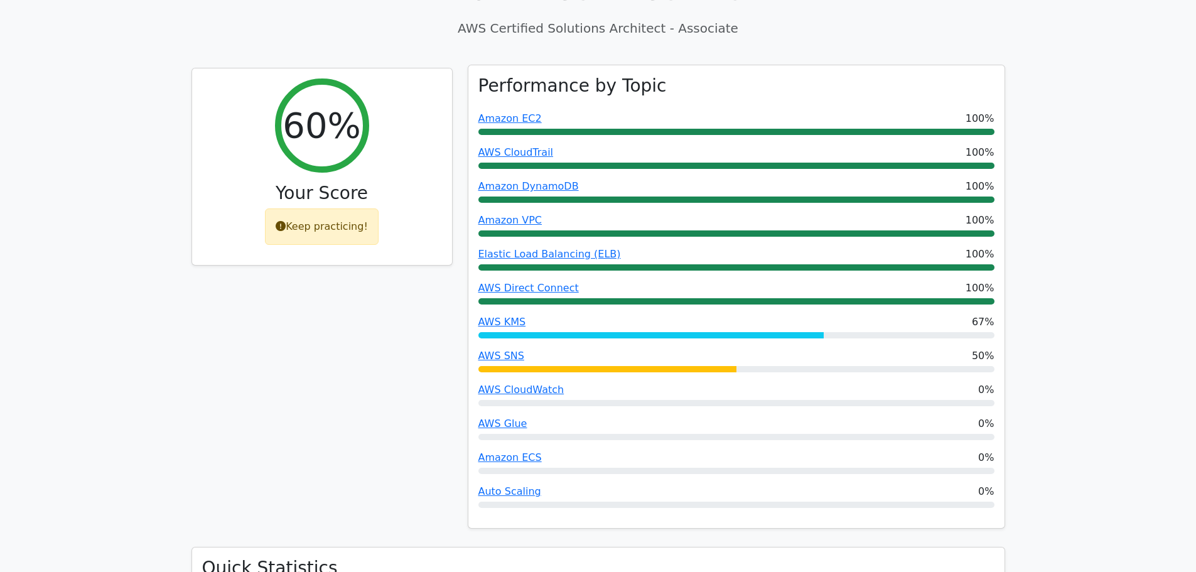
click at [578, 348] on div "AWS SNS 50%" at bounding box center [736, 360] width 516 height 24
click at [671, 315] on div "AWS KMS 67%" at bounding box center [736, 322] width 516 height 15
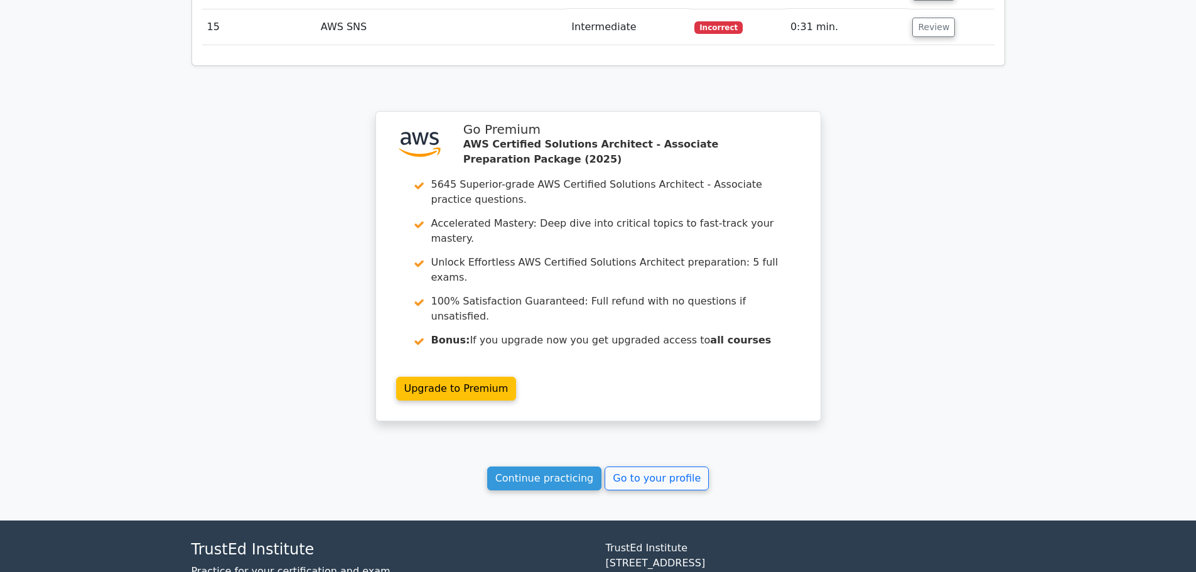
scroll to position [2155, 0]
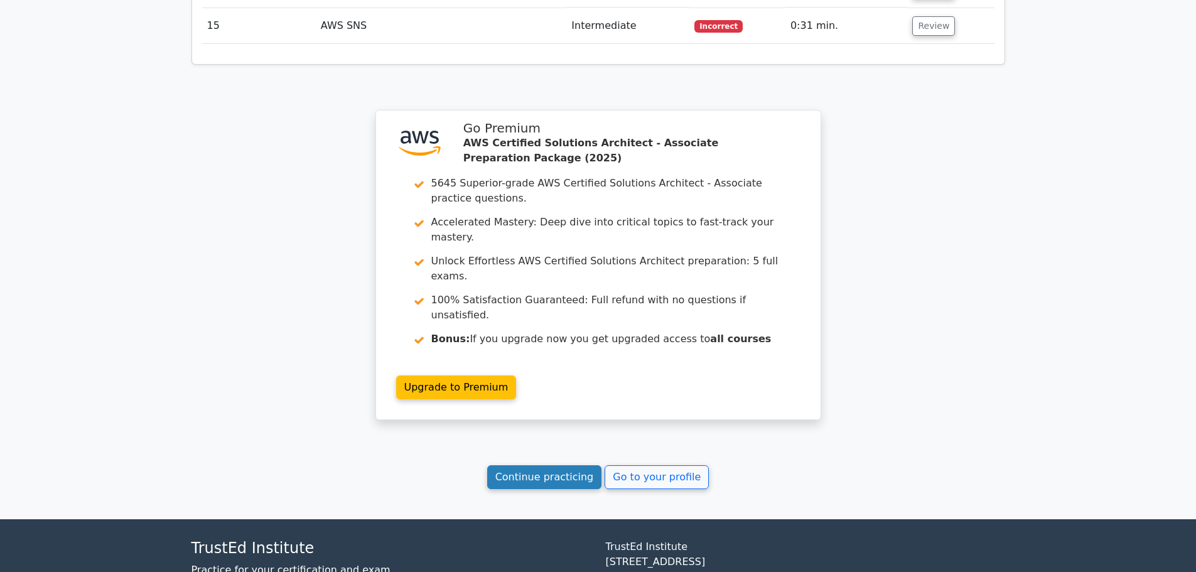
click at [567, 465] on link "Continue practicing" at bounding box center [544, 477] width 115 height 24
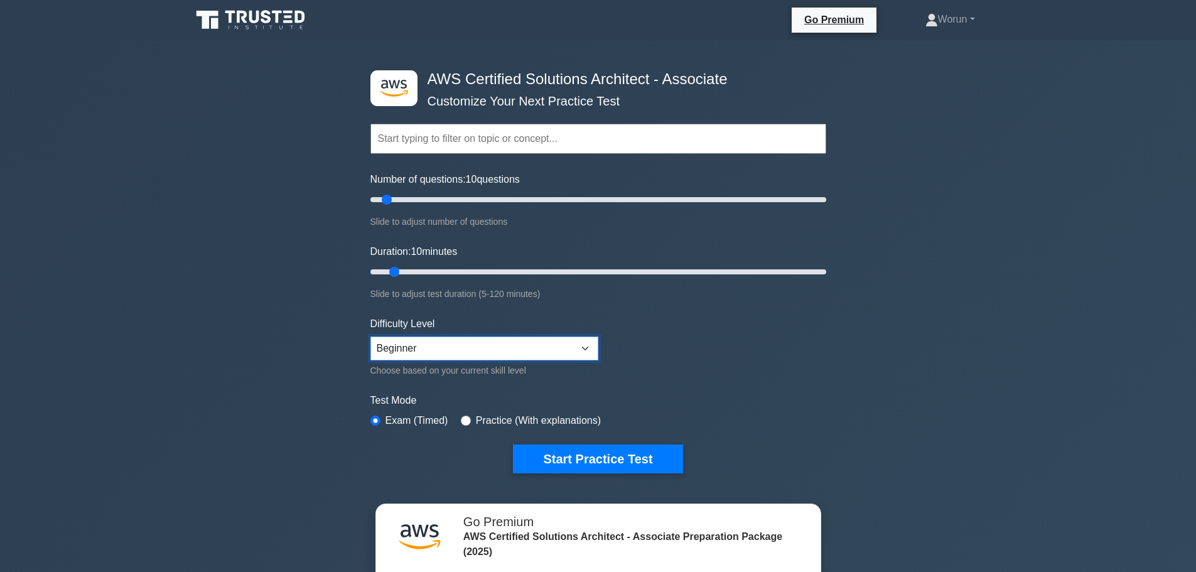
click at [549, 355] on select "Beginner Intermediate Expert" at bounding box center [484, 349] width 228 height 24
click at [694, 346] on form "Topics Amazon EC2 Amazon S3 Amazon VPC AWS Identity and Access Management (IAM)…" at bounding box center [598, 279] width 456 height 388
click at [388, 201] on input "Number of questions: 10 questions" at bounding box center [598, 199] width 456 height 15
click at [282, 305] on div ".st0{fill:#252F3E;} .st1{fill-rule:evenodd;clip-rule:evenodd;fill:#FF9900;} AWS…" at bounding box center [598, 405] width 1196 height 731
type input "10"
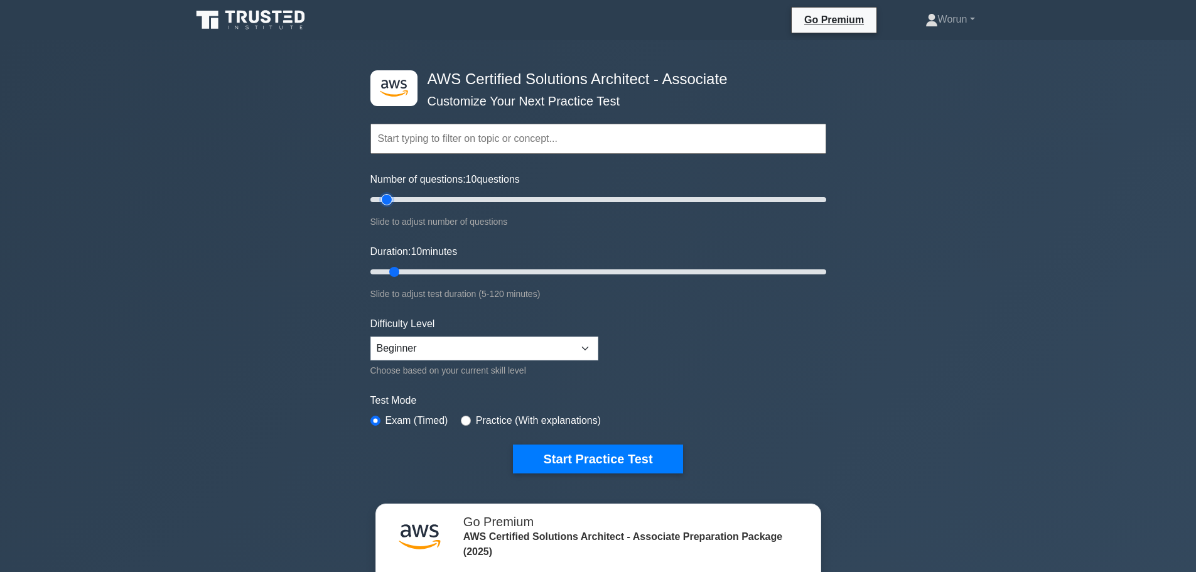
drag, startPoint x: 390, startPoint y: 199, endPoint x: 389, endPoint y: 216, distance: 17.0
click at [389, 207] on input "Number of questions: 10 questions" at bounding box center [598, 199] width 456 height 15
